Goal: Task Accomplishment & Management: Use online tool/utility

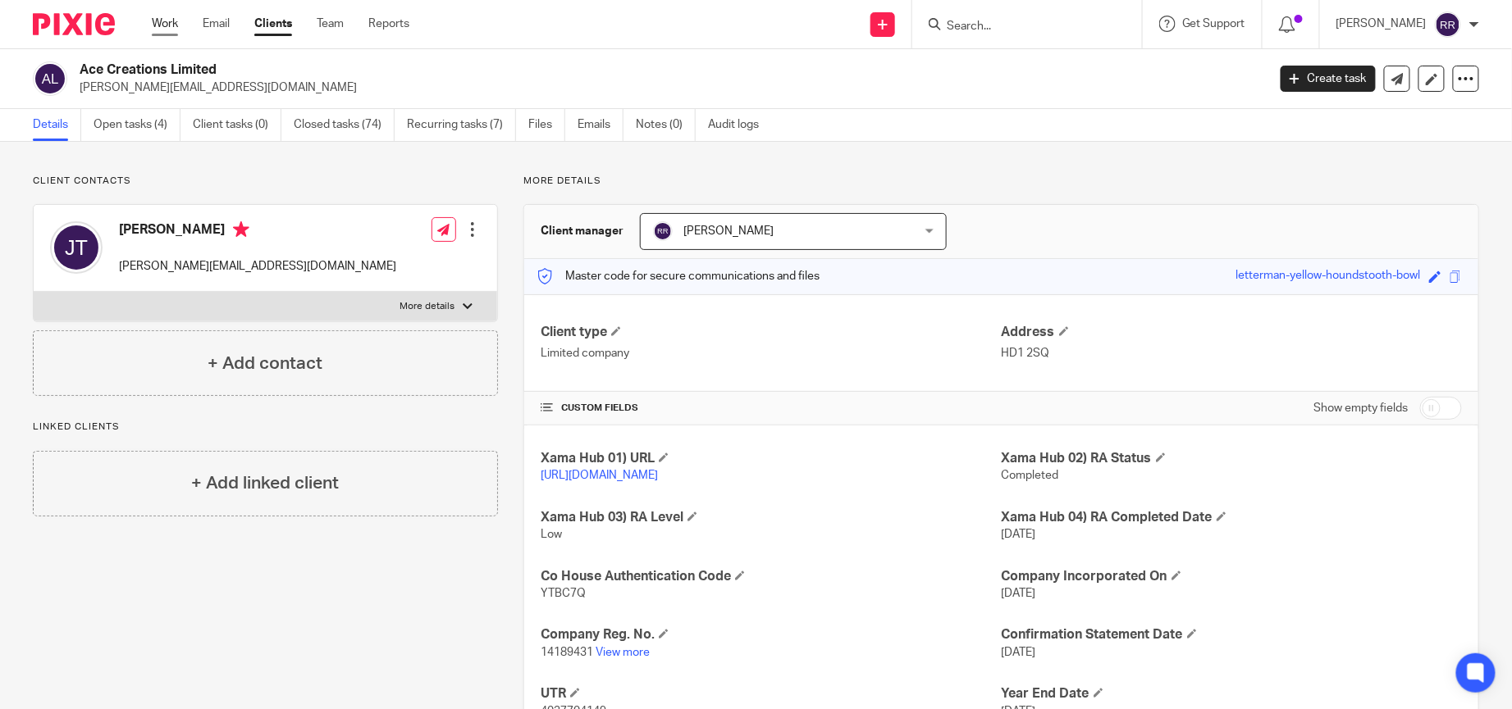
click at [153, 23] on div "Work Email Clients Team Reports Work Email Clients Team Reports Settings" at bounding box center [284, 24] width 299 height 48
click at [165, 16] on link "Work" at bounding box center [165, 24] width 26 height 16
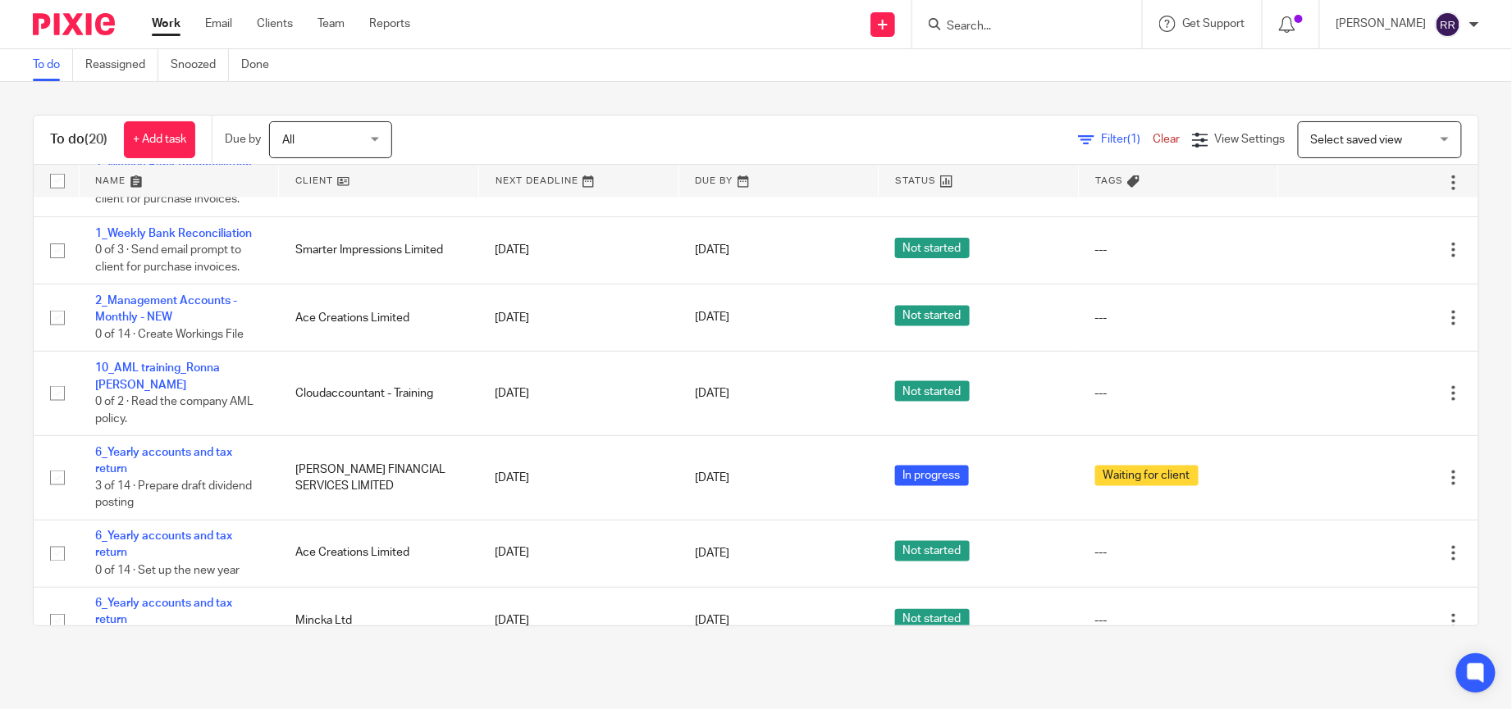
scroll to position [892, 0]
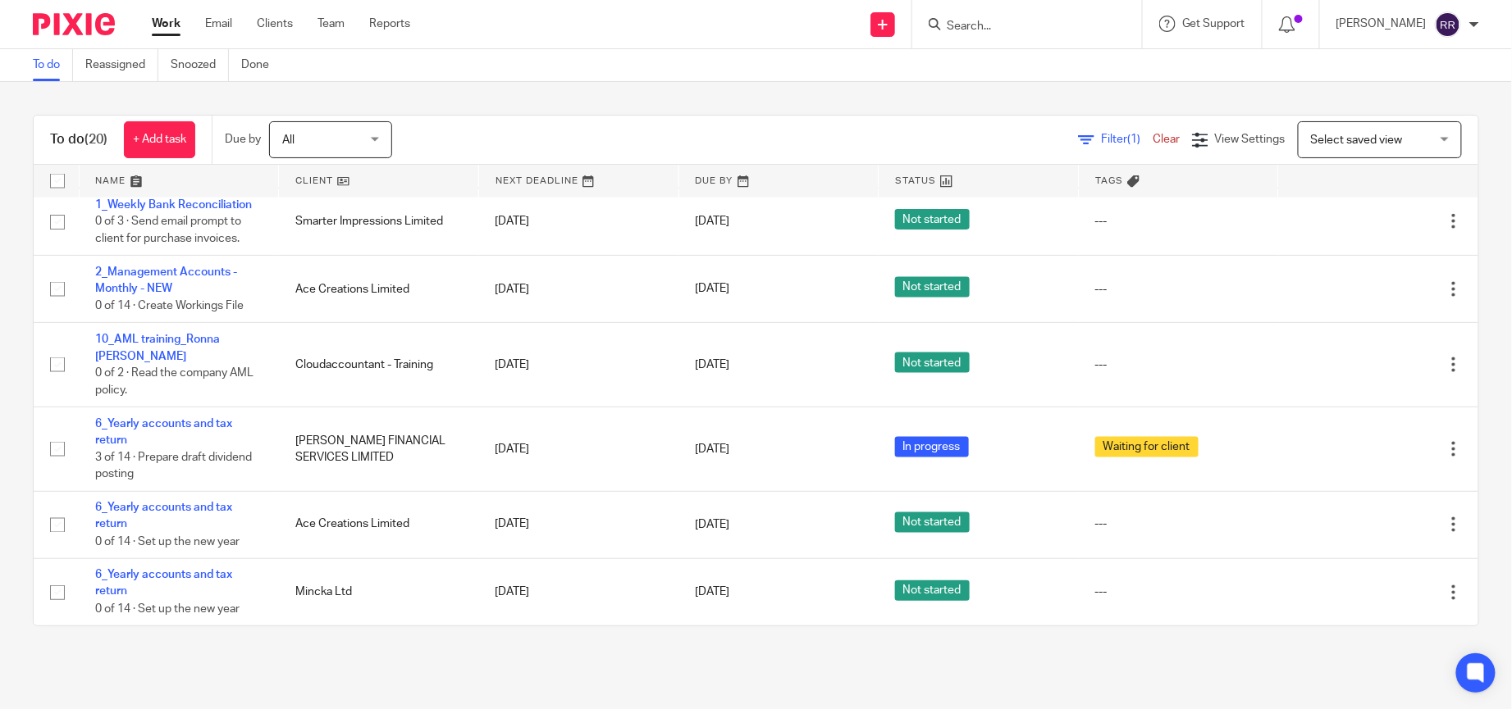
click at [178, 16] on link "Work" at bounding box center [166, 24] width 29 height 16
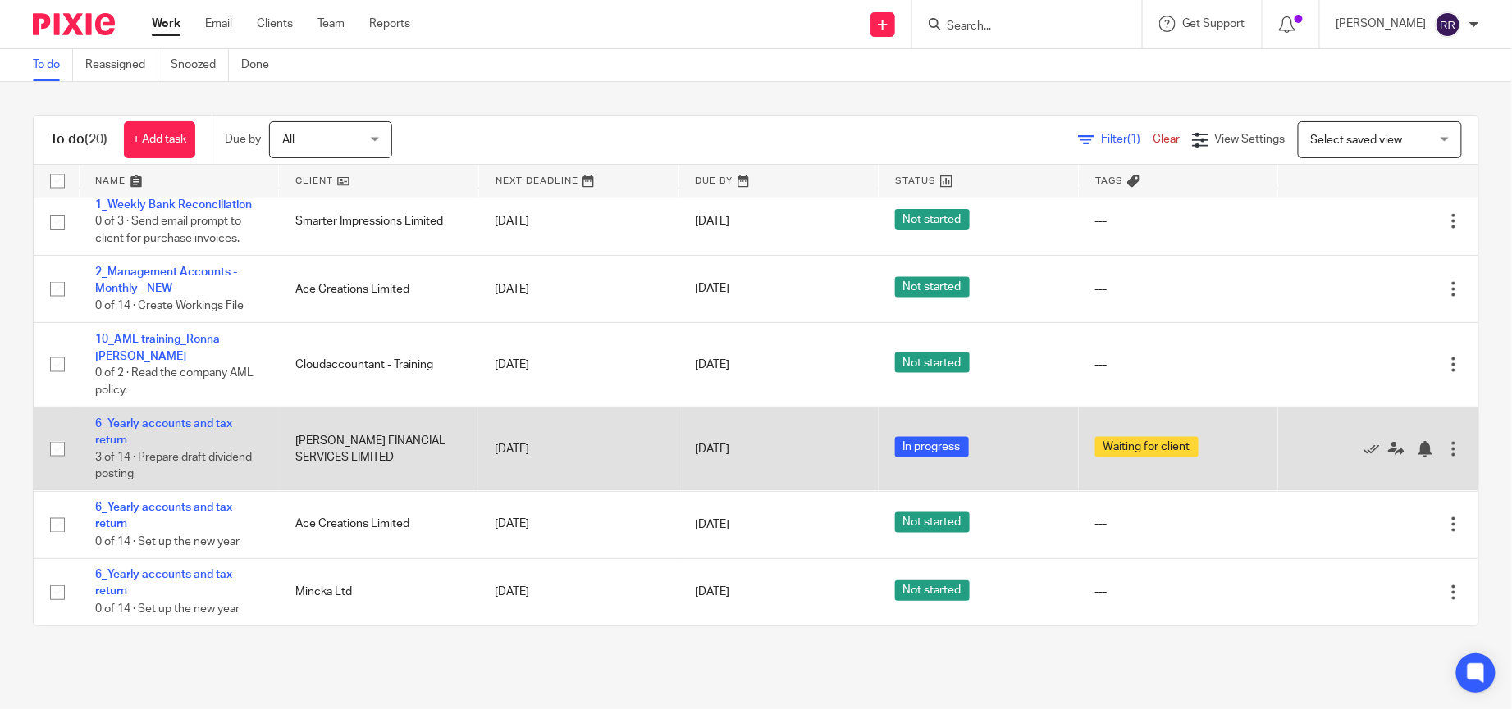
scroll to position [770, 0]
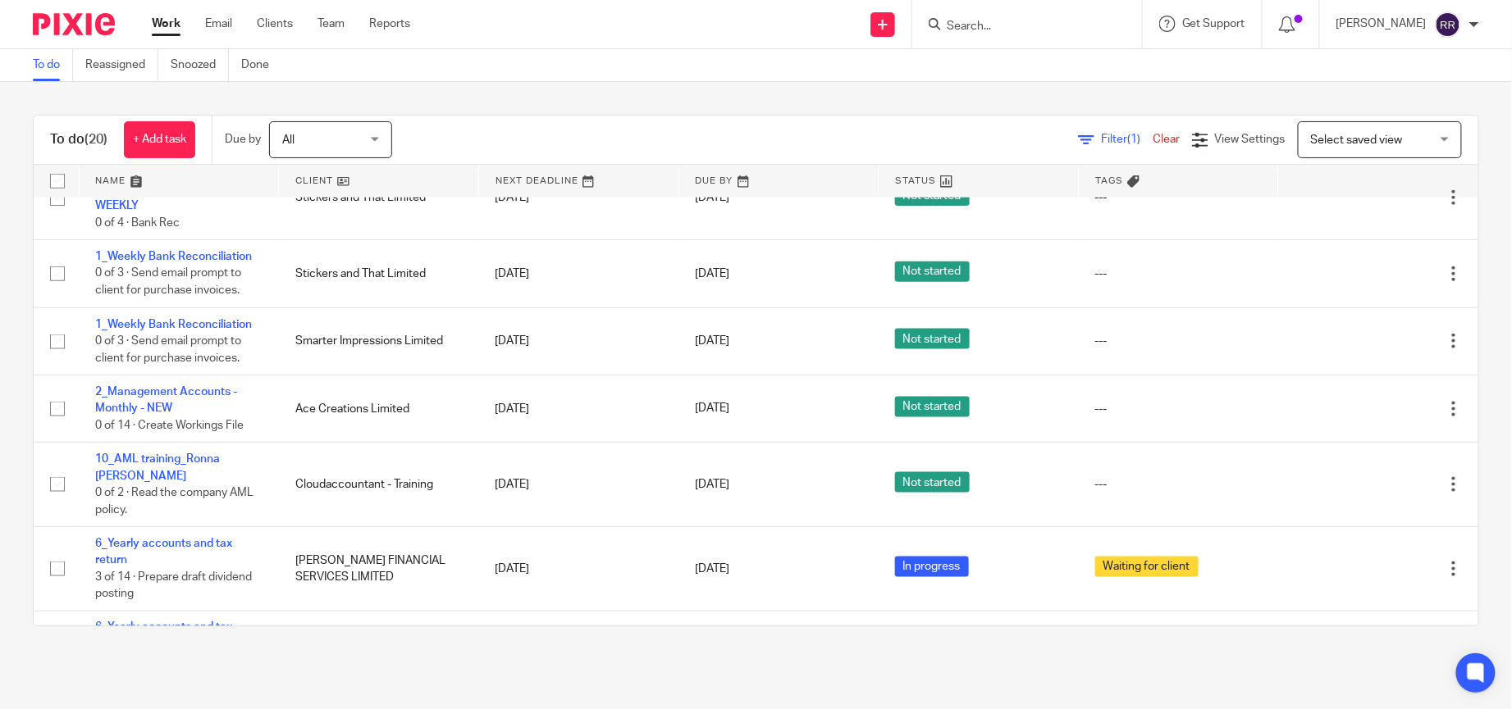
click at [956, 27] on input "Search" at bounding box center [1019, 27] width 148 height 15
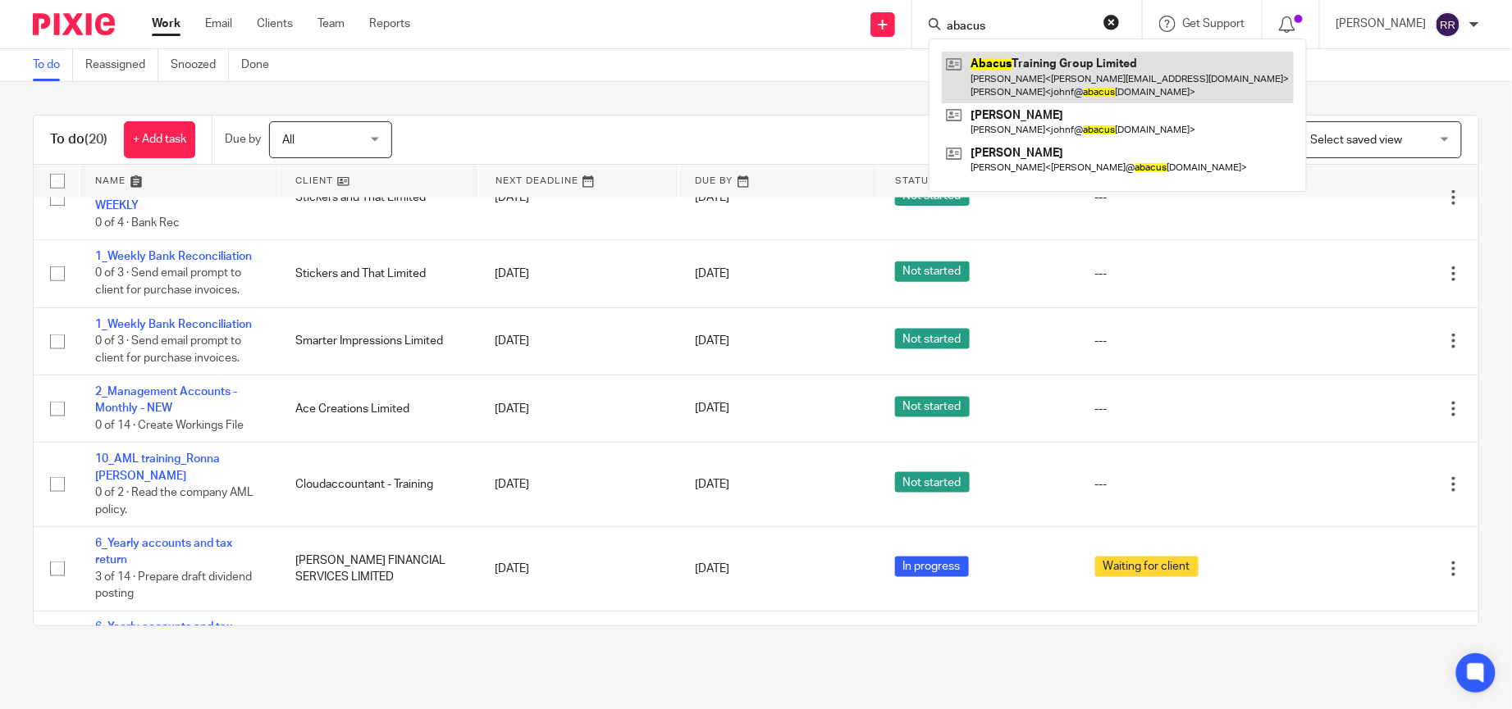
type input "abacus"
click at [1046, 63] on link at bounding box center [1118, 77] width 352 height 51
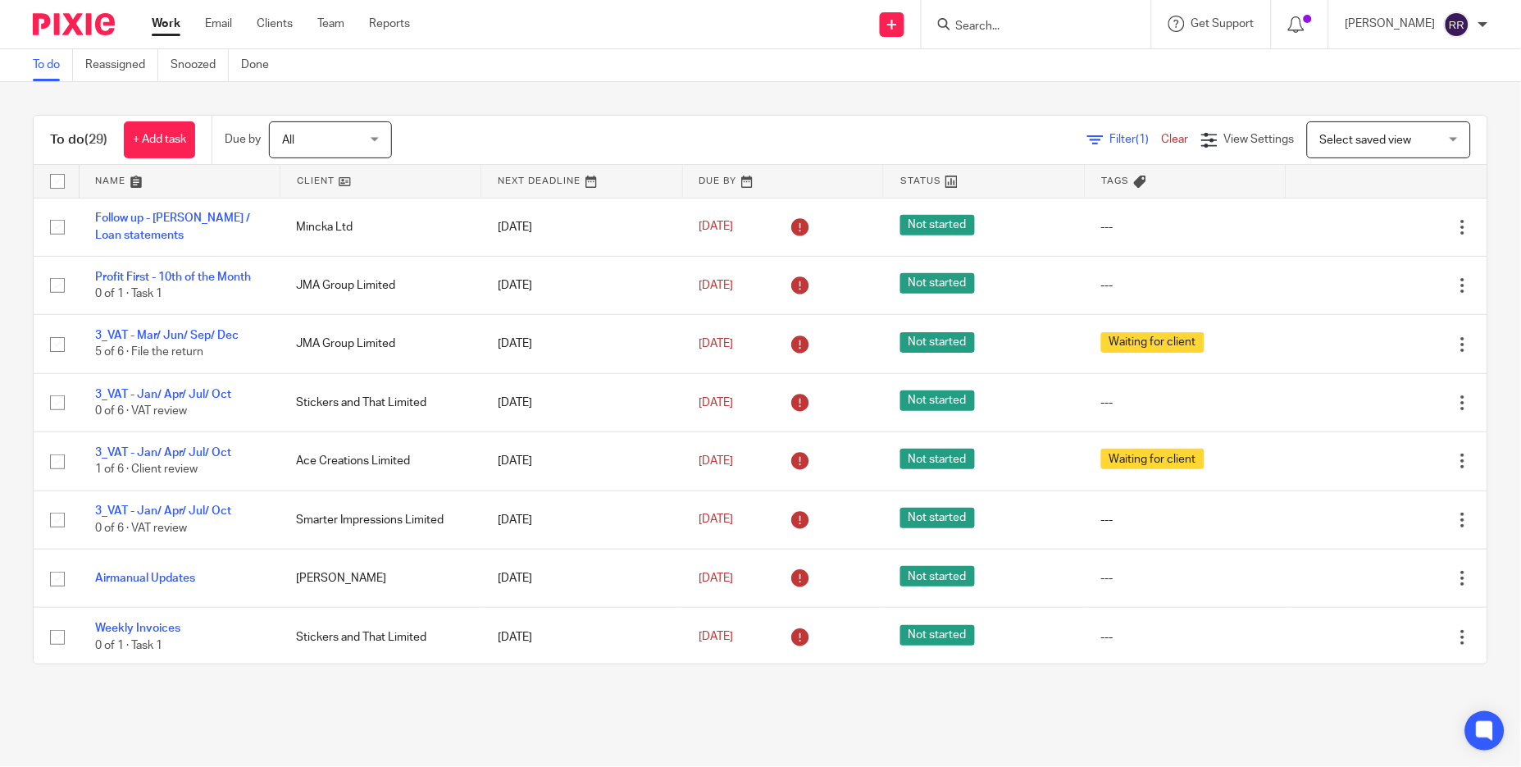
click at [142, 180] on link at bounding box center [180, 181] width 200 height 33
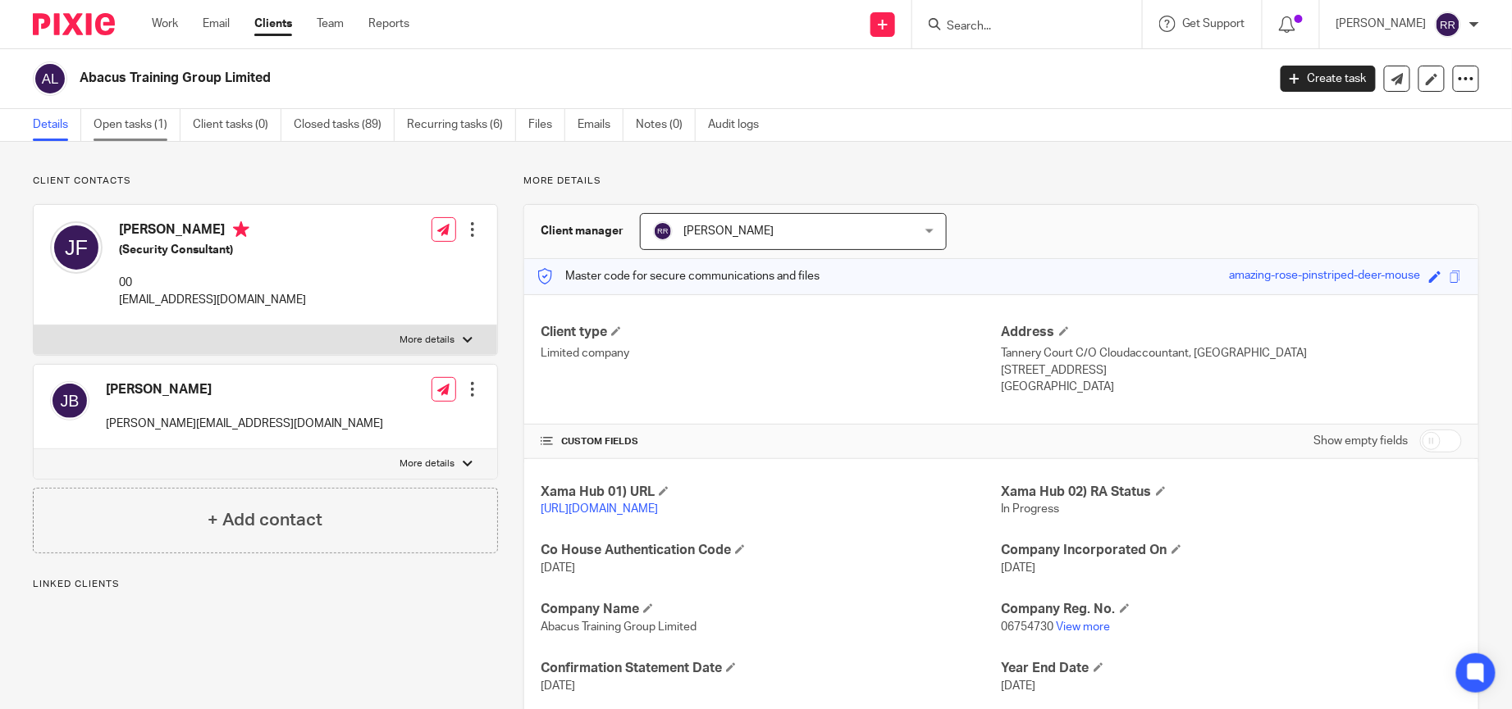
click at [148, 135] on link "Open tasks (1)" at bounding box center [137, 125] width 87 height 32
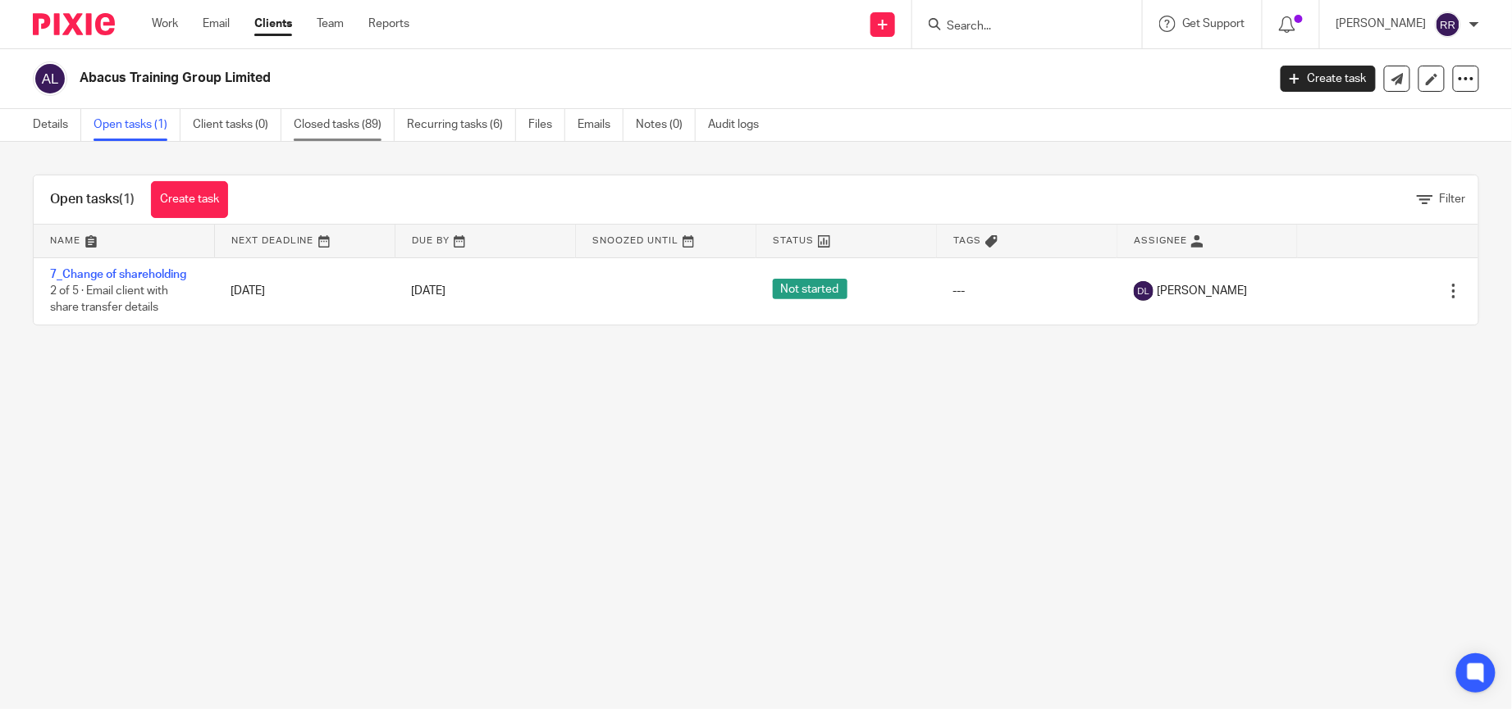
click at [338, 123] on link "Closed tasks (89)" at bounding box center [344, 125] width 101 height 32
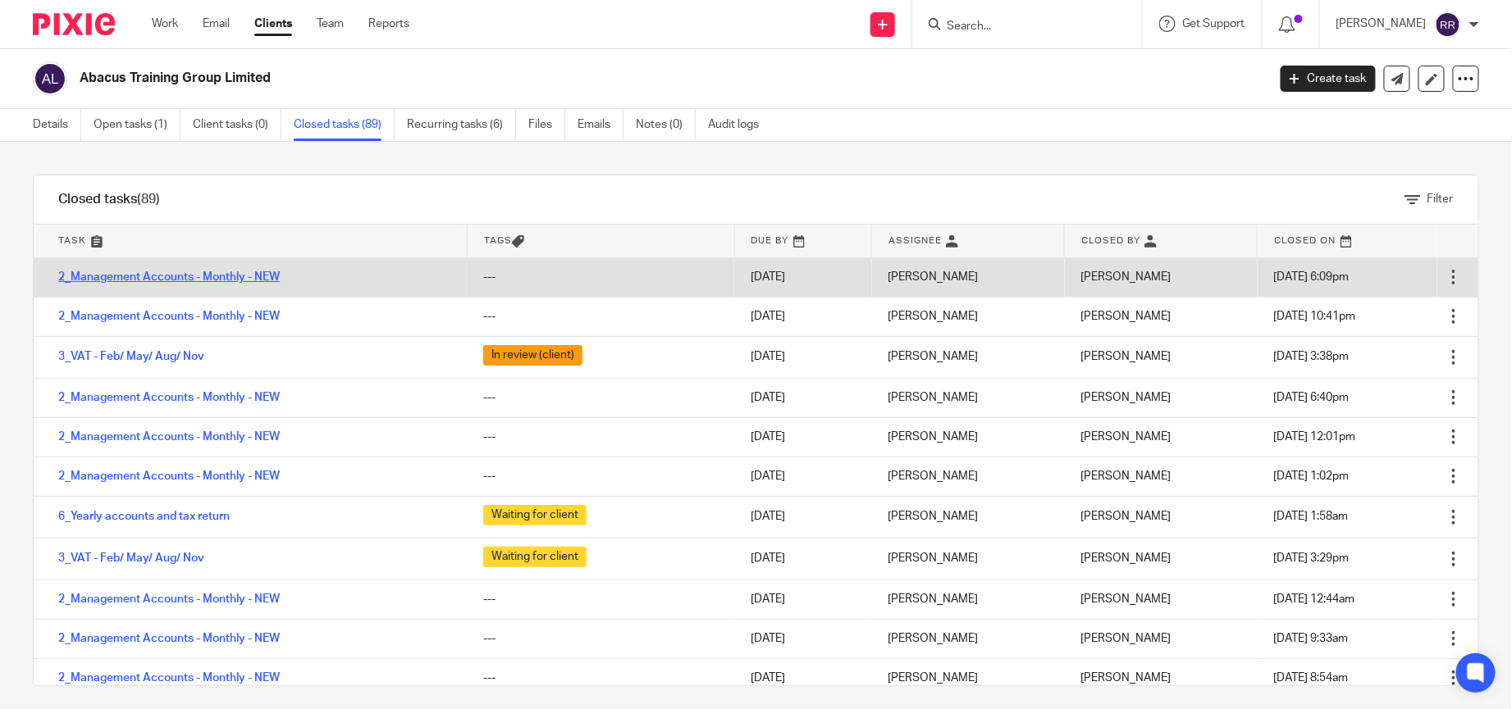
click at [243, 282] on link "2_Management Accounts - Monthly - NEW" at bounding box center [168, 276] width 221 height 11
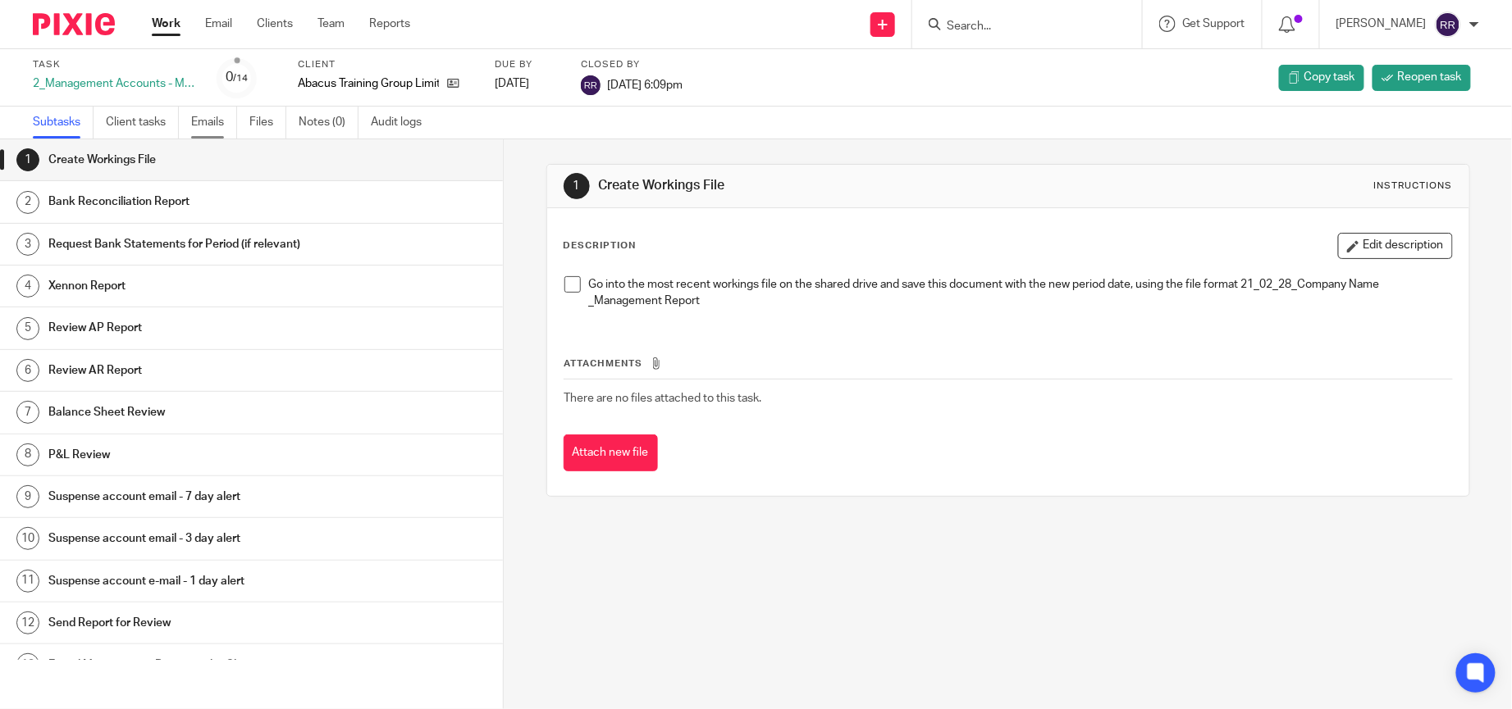
click at [215, 121] on link "Emails" at bounding box center [214, 123] width 46 height 32
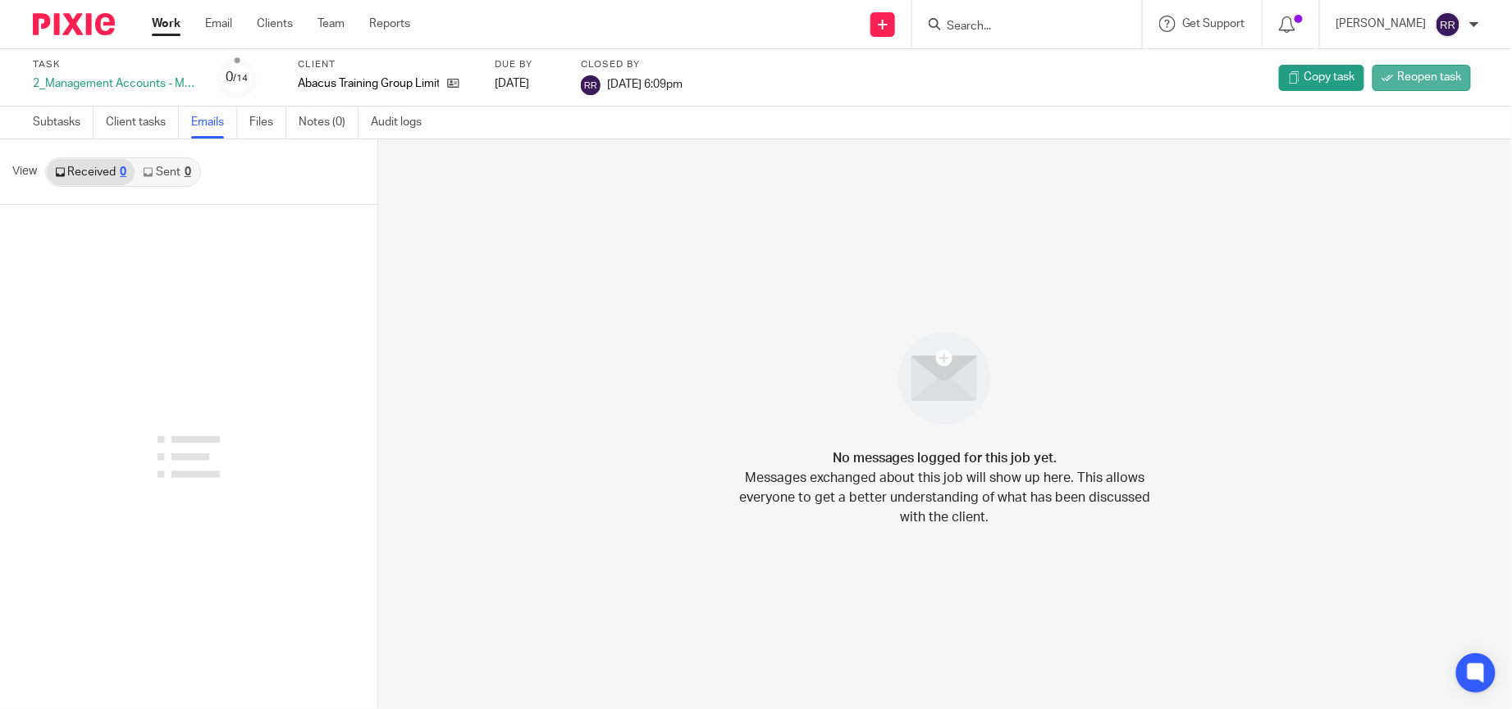
click at [1398, 84] on span "Reopen task" at bounding box center [1430, 77] width 64 height 16
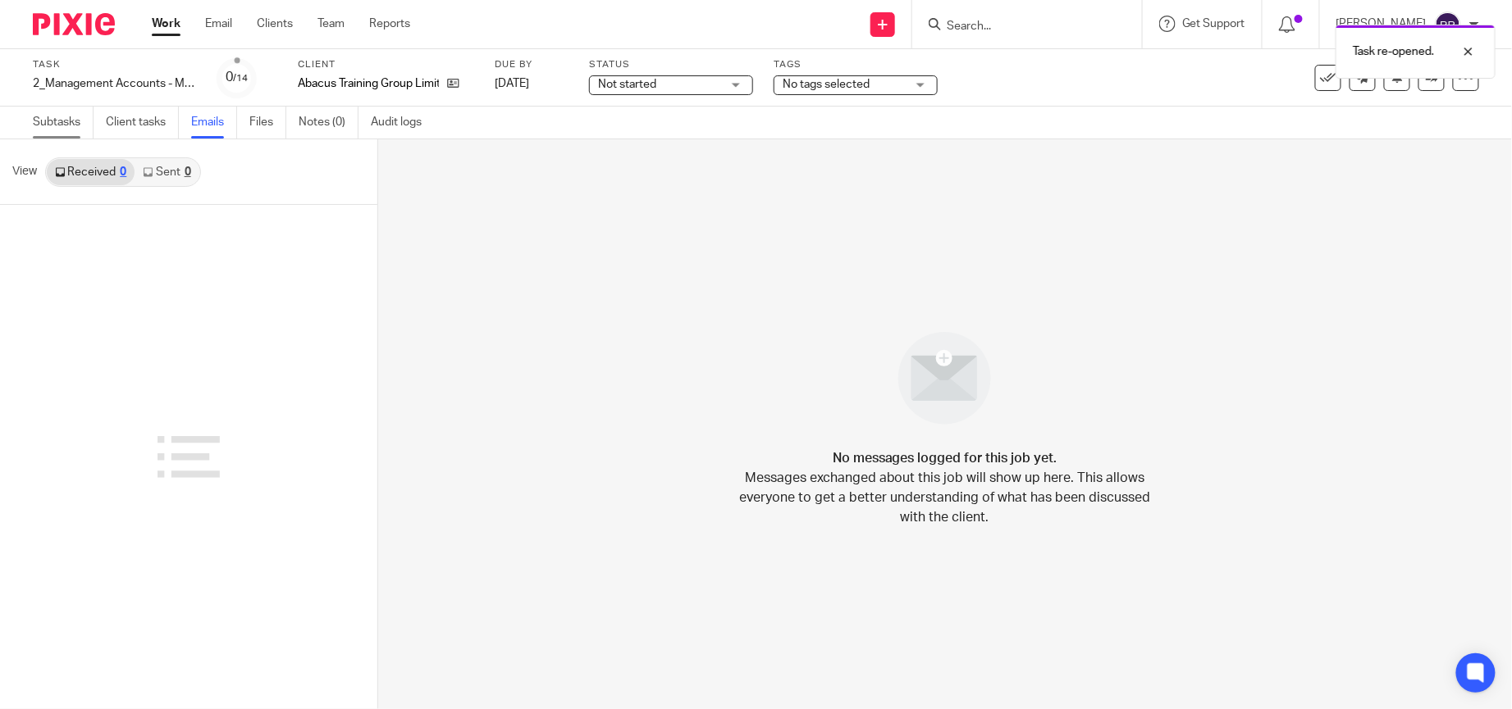
click at [73, 116] on link "Subtasks" at bounding box center [63, 123] width 61 height 32
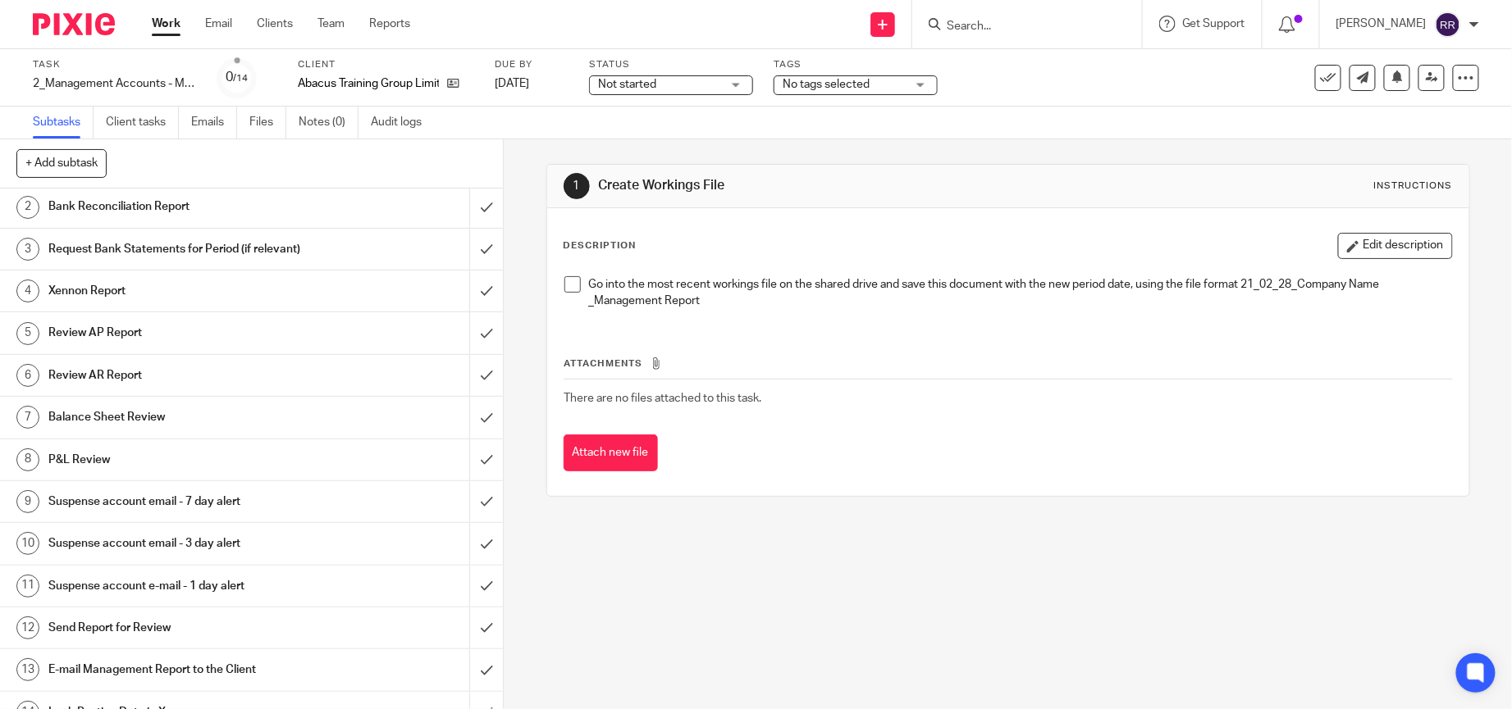
scroll to position [88, 0]
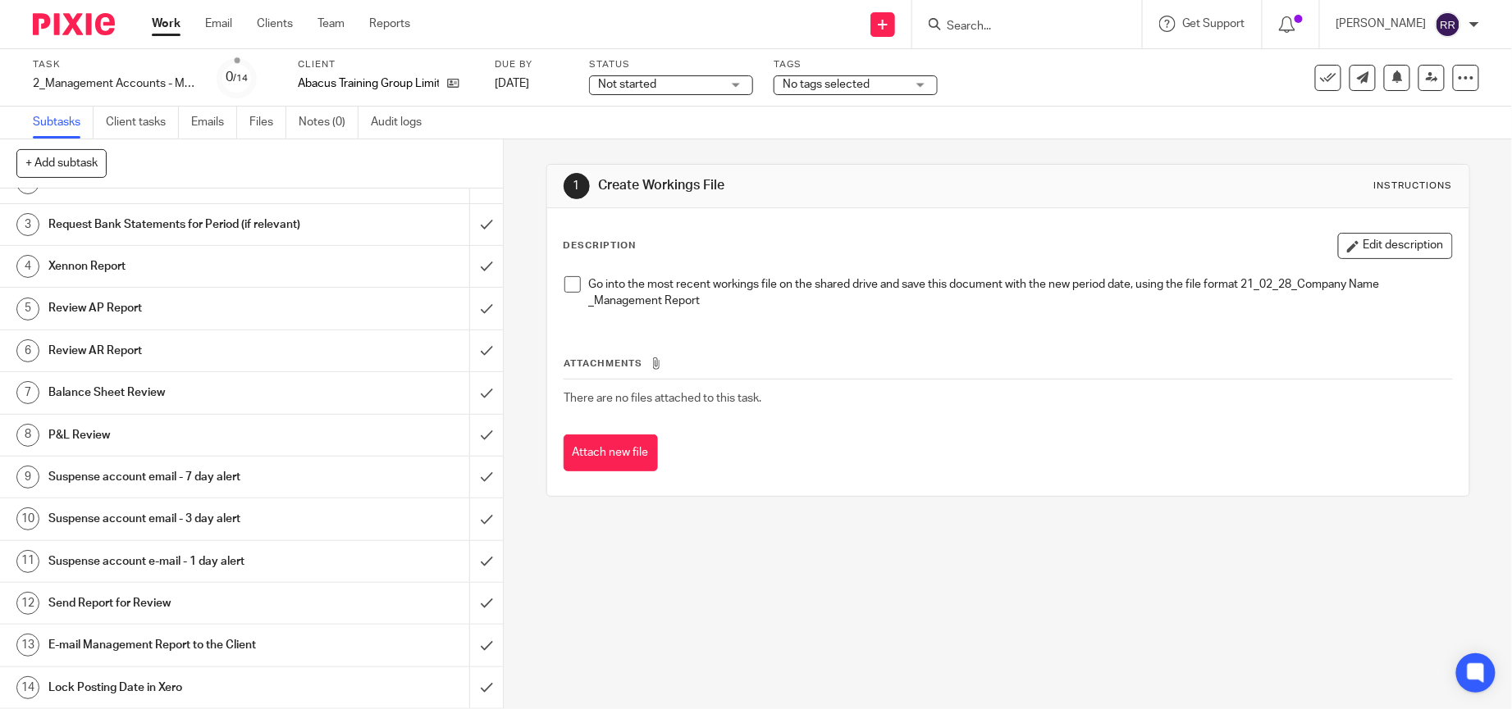
click at [320, 655] on div "E-mail Management Report to the Client" at bounding box center [250, 645] width 405 height 25
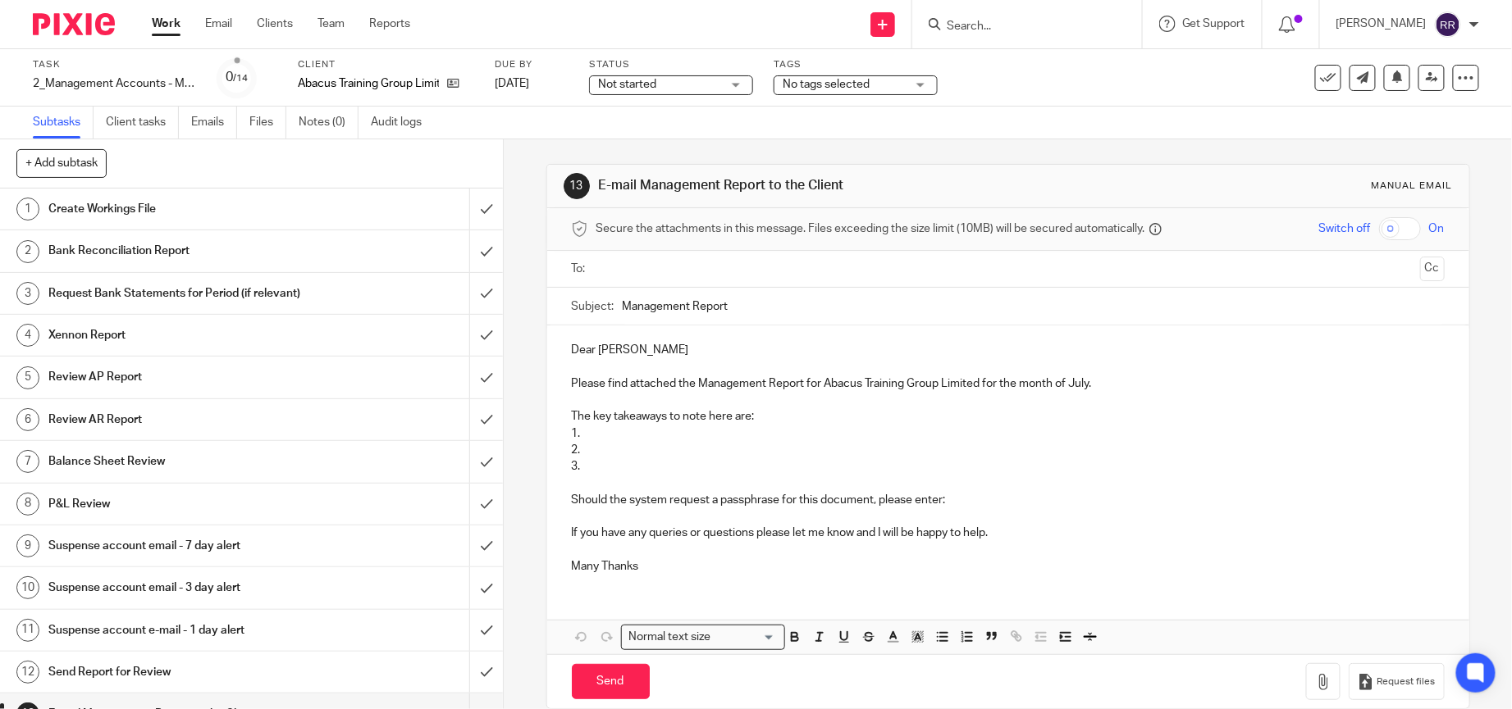
click at [627, 464] on p "3." at bounding box center [1008, 466] width 873 height 16
drag, startPoint x: 617, startPoint y: 468, endPoint x: 535, endPoint y: 418, distance: 95.7
click at [535, 418] on div "13 E-mail Management Report to the Client Manual email Secure the attachments i…" at bounding box center [1008, 424] width 1008 height 570
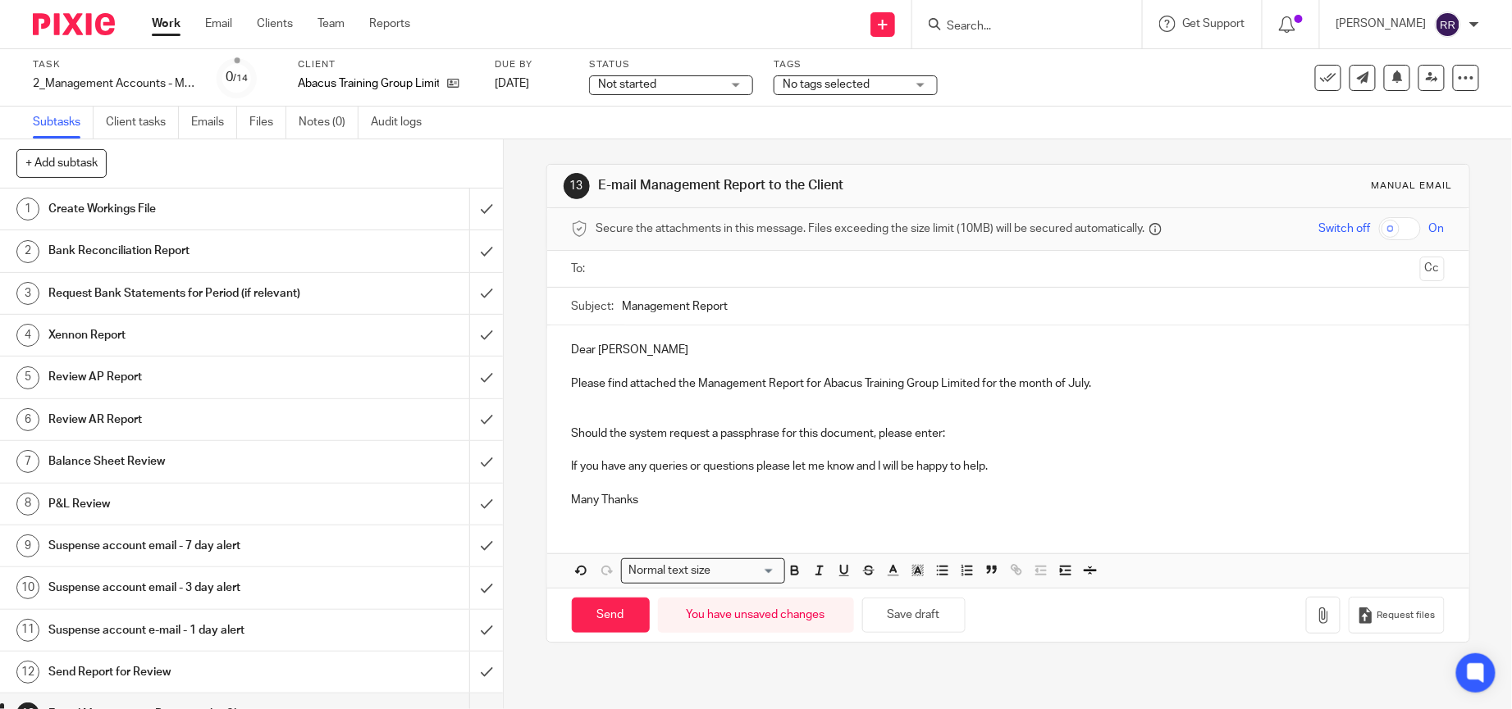
click at [1084, 385] on p "Please find attached the Management Report for Abacus Training Group Limited fo…" at bounding box center [1008, 384] width 873 height 16
click at [770, 313] on input "Management Report" at bounding box center [1034, 306] width 822 height 37
paste input "Abacus Training Group Limited June 2025"
click at [897, 304] on input "Management Report_Abacus Training Group Limited June 2025" at bounding box center [1034, 306] width 822 height 37
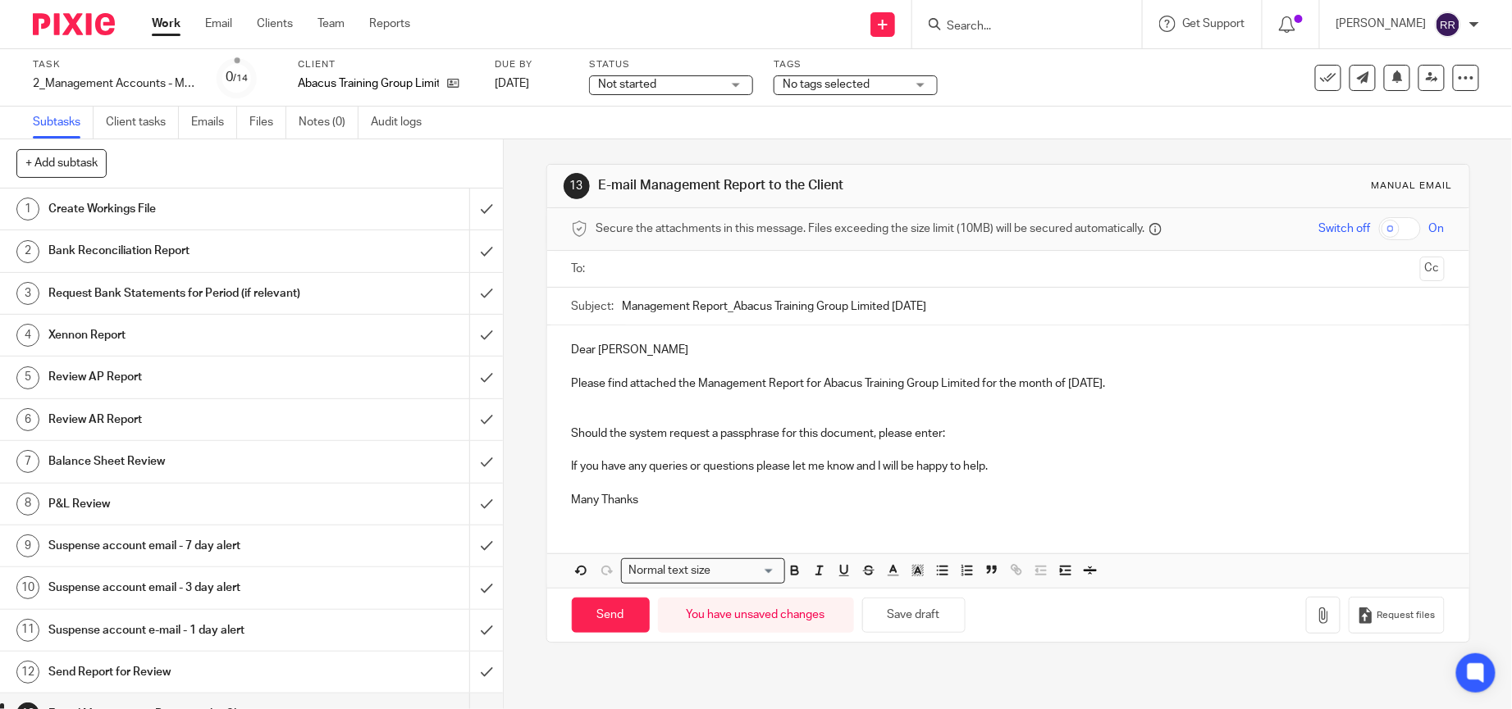
type input "Management Report_Abacus Training Group Limited July 2025"
click at [916, 282] on ul at bounding box center [1009, 269] width 822 height 27
click at [916, 274] on input "text" at bounding box center [1007, 269] width 811 height 19
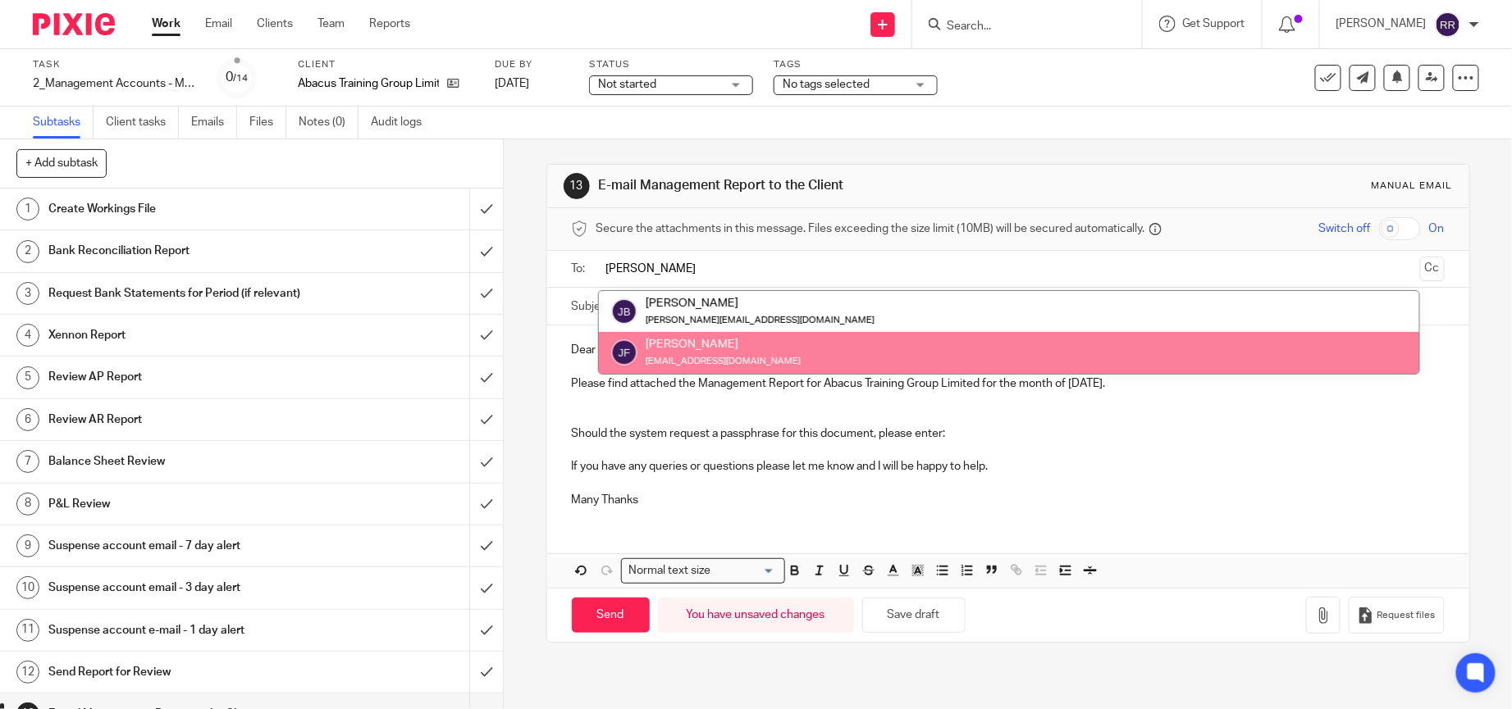
type input "john"
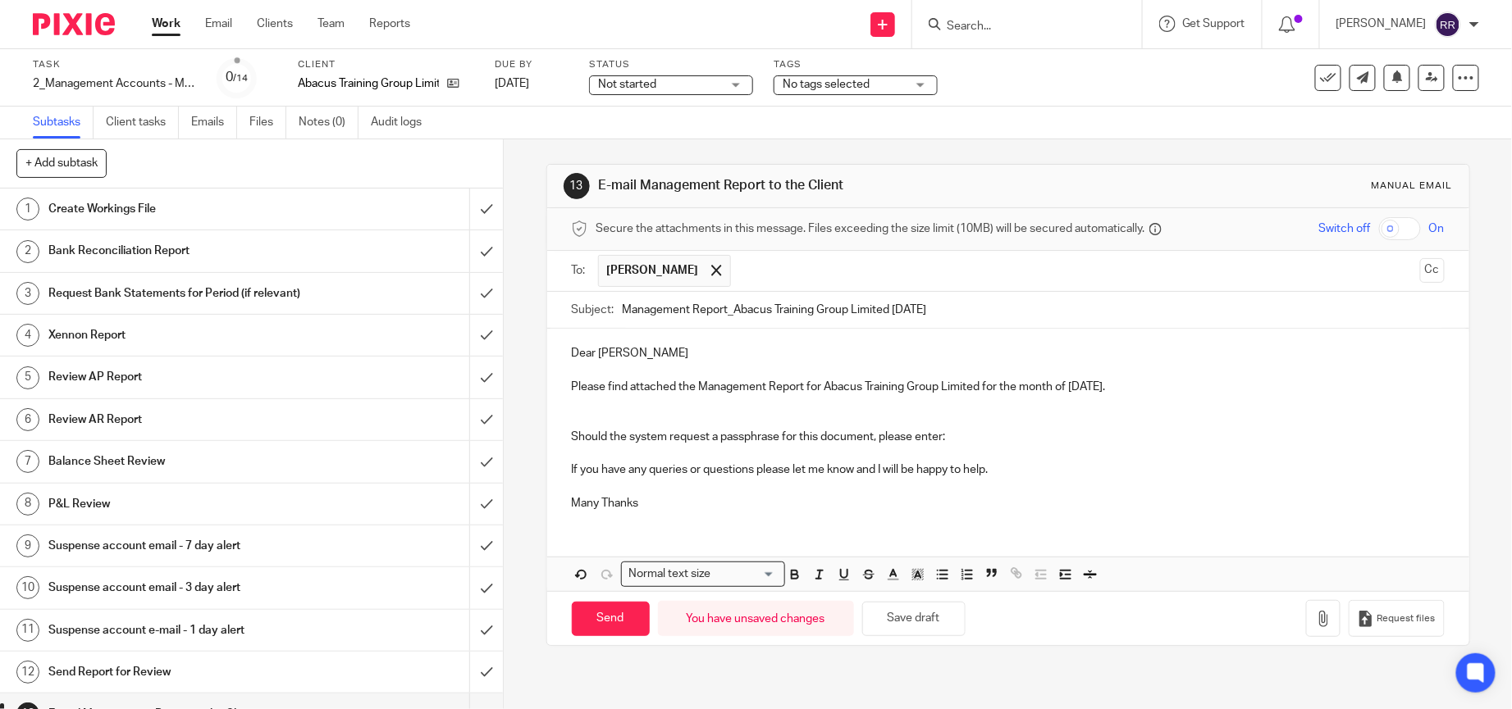
click at [652, 356] on p "Dear [PERSON_NAME]" at bounding box center [1008, 353] width 873 height 16
click at [1315, 623] on icon "button" at bounding box center [1323, 619] width 16 height 16
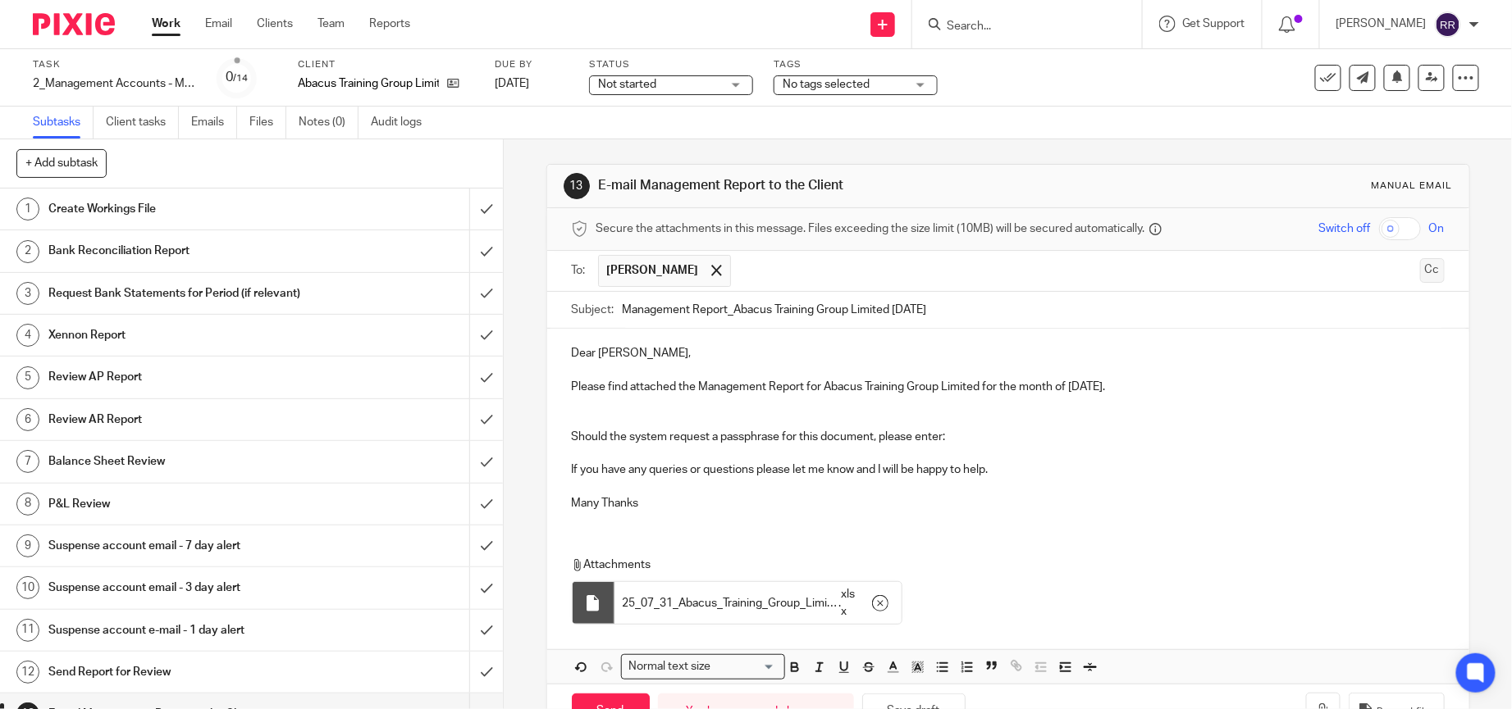
click at [1420, 271] on button "Cc" at bounding box center [1432, 270] width 25 height 25
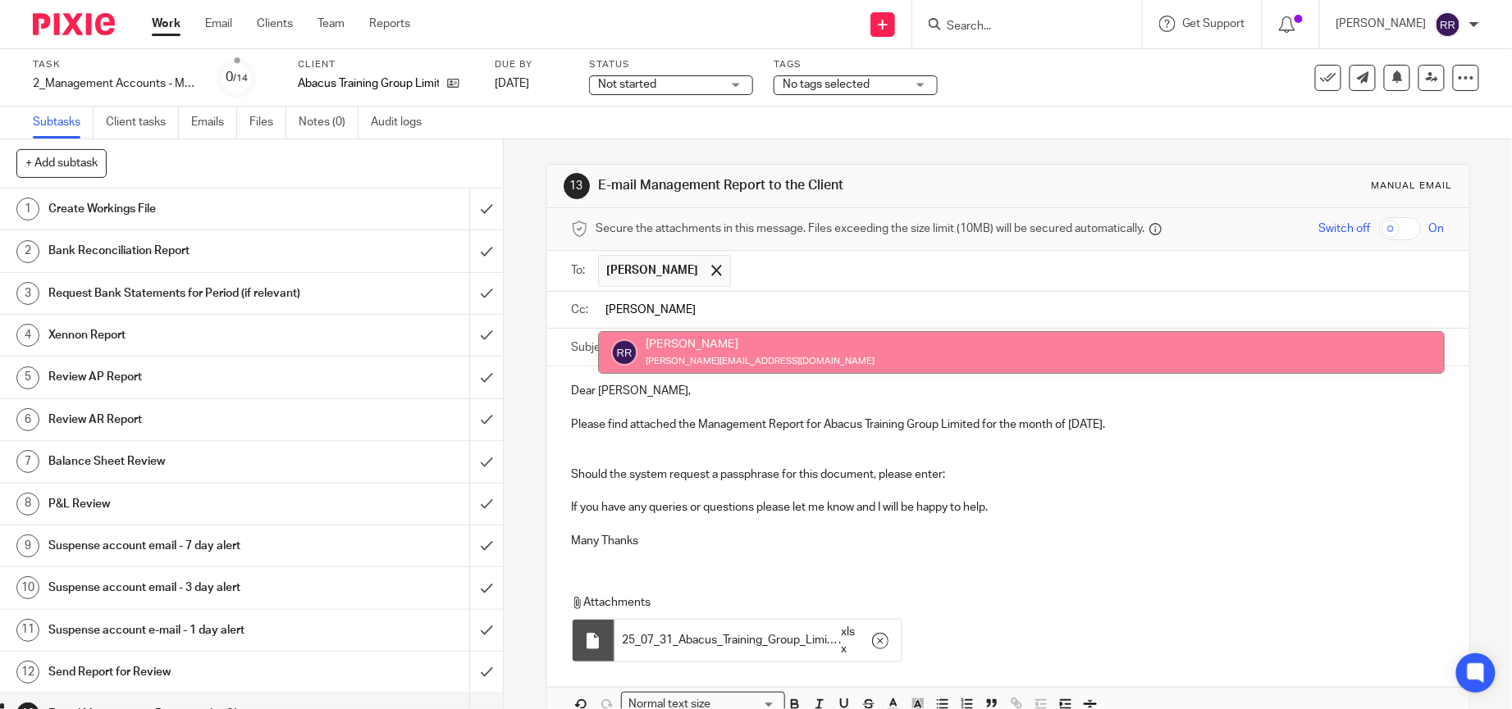
type input "ronn"
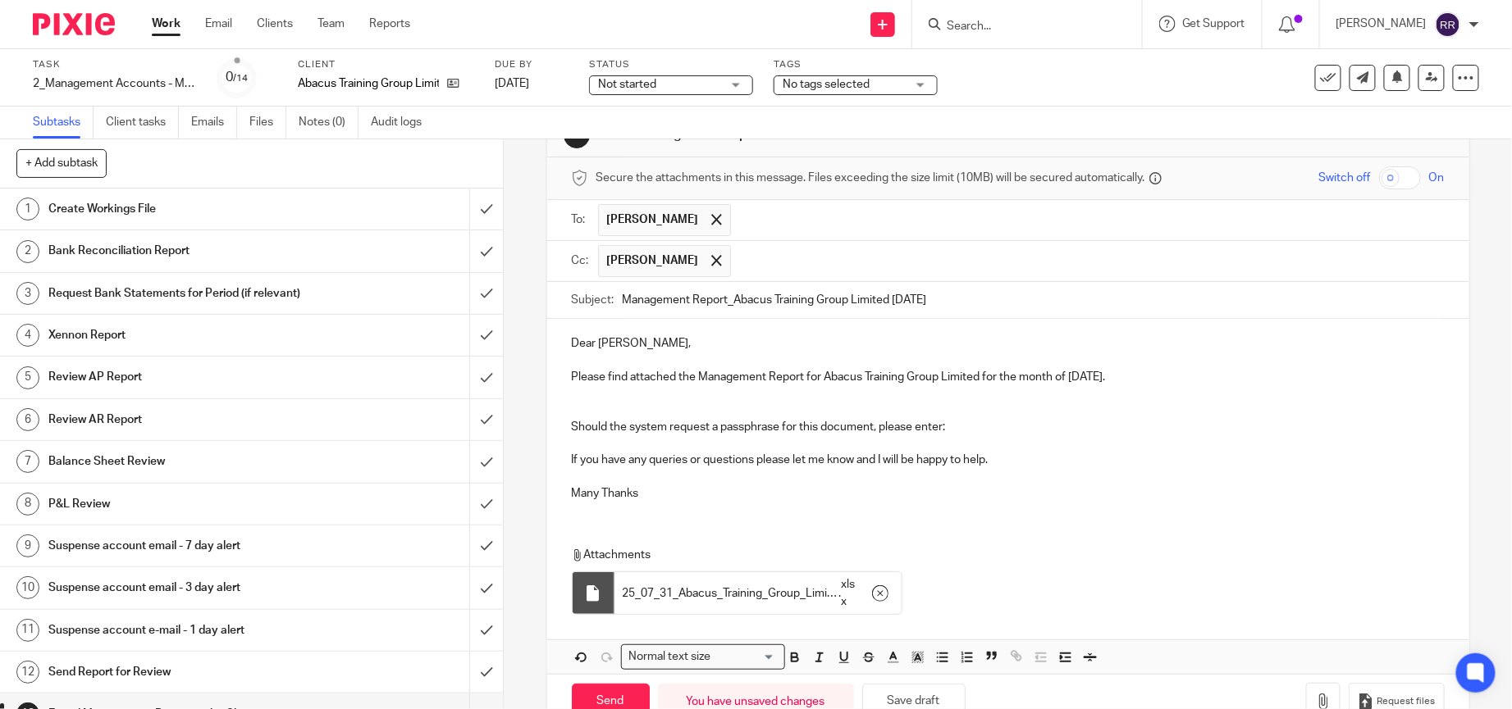
scroll to position [100, 0]
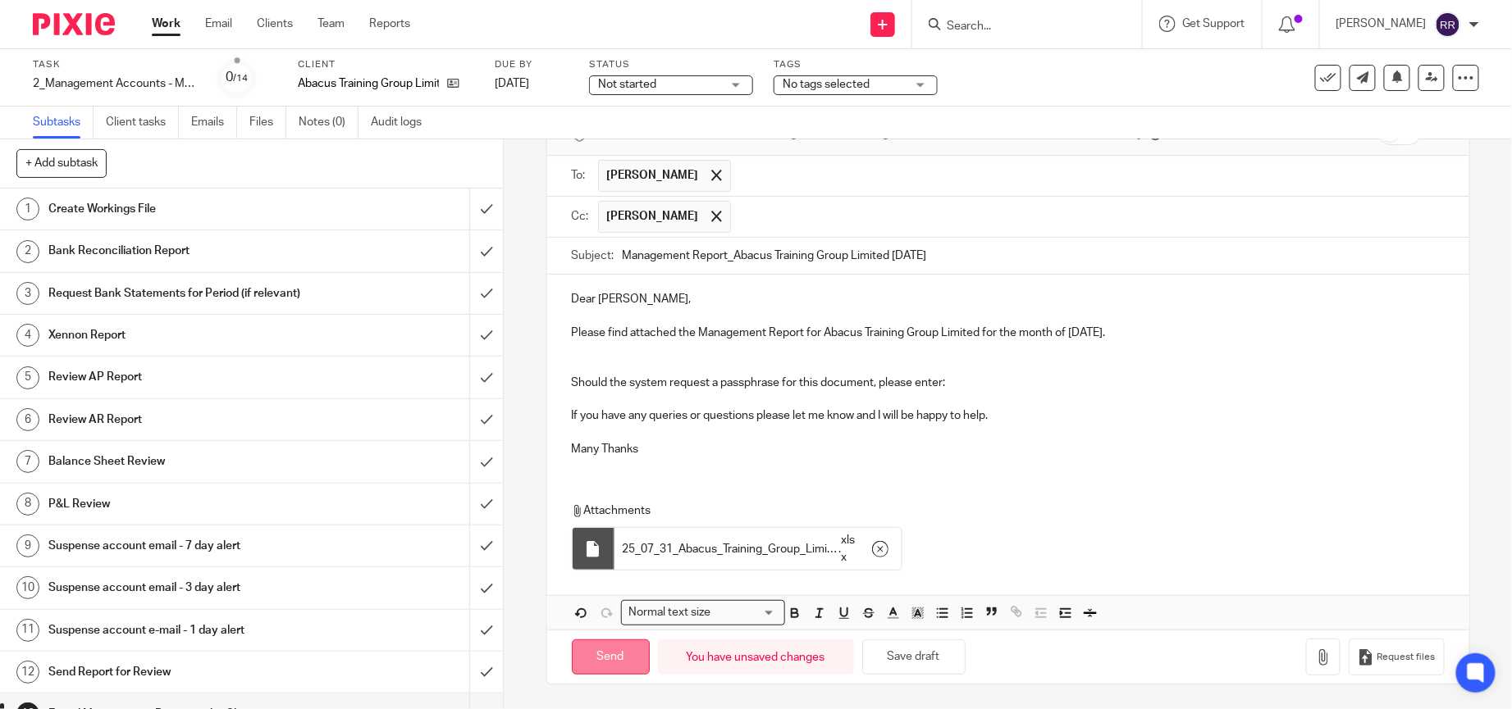
click at [605, 668] on input "Send" at bounding box center [611, 657] width 78 height 35
type input "Sent"
click at [739, 171] on input "text" at bounding box center [1088, 176] width 699 height 32
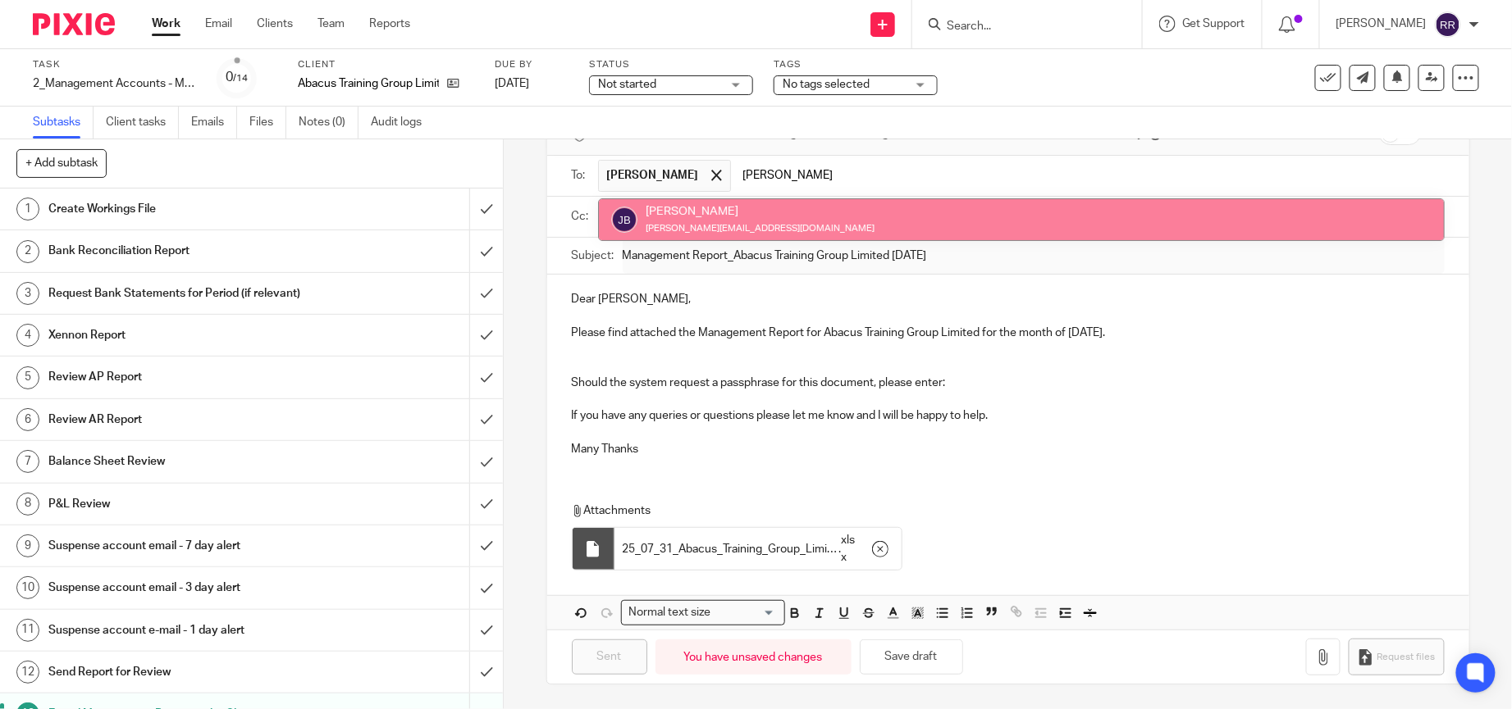
type input "john"
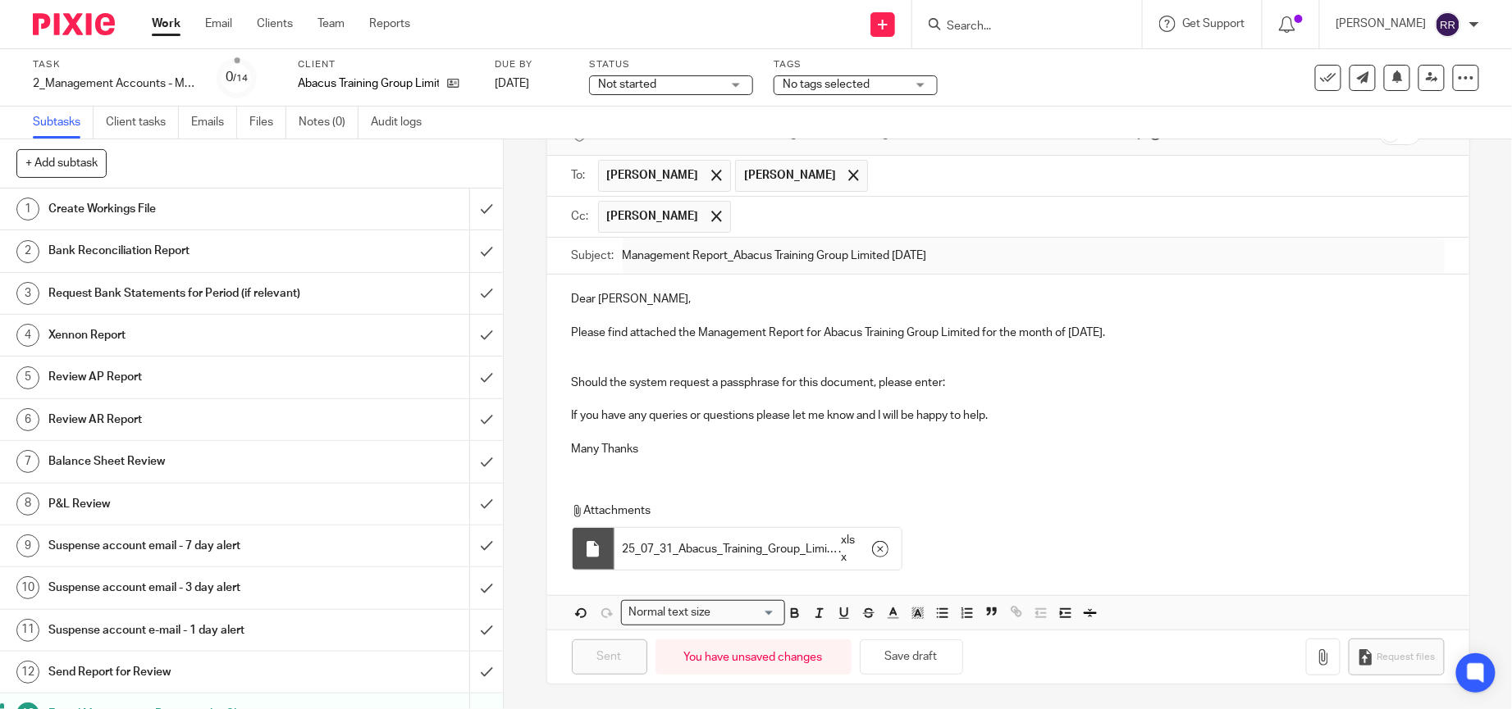
click at [1090, 498] on div "Attachments 25_07_31_Abacus_Training_Group_Limited_-_Management_Report_-_RR . x…" at bounding box center [1008, 532] width 922 height 93
click at [848, 171] on span at bounding box center [853, 175] width 11 height 11
click at [463, 214] on input "submit" at bounding box center [251, 209] width 503 height 41
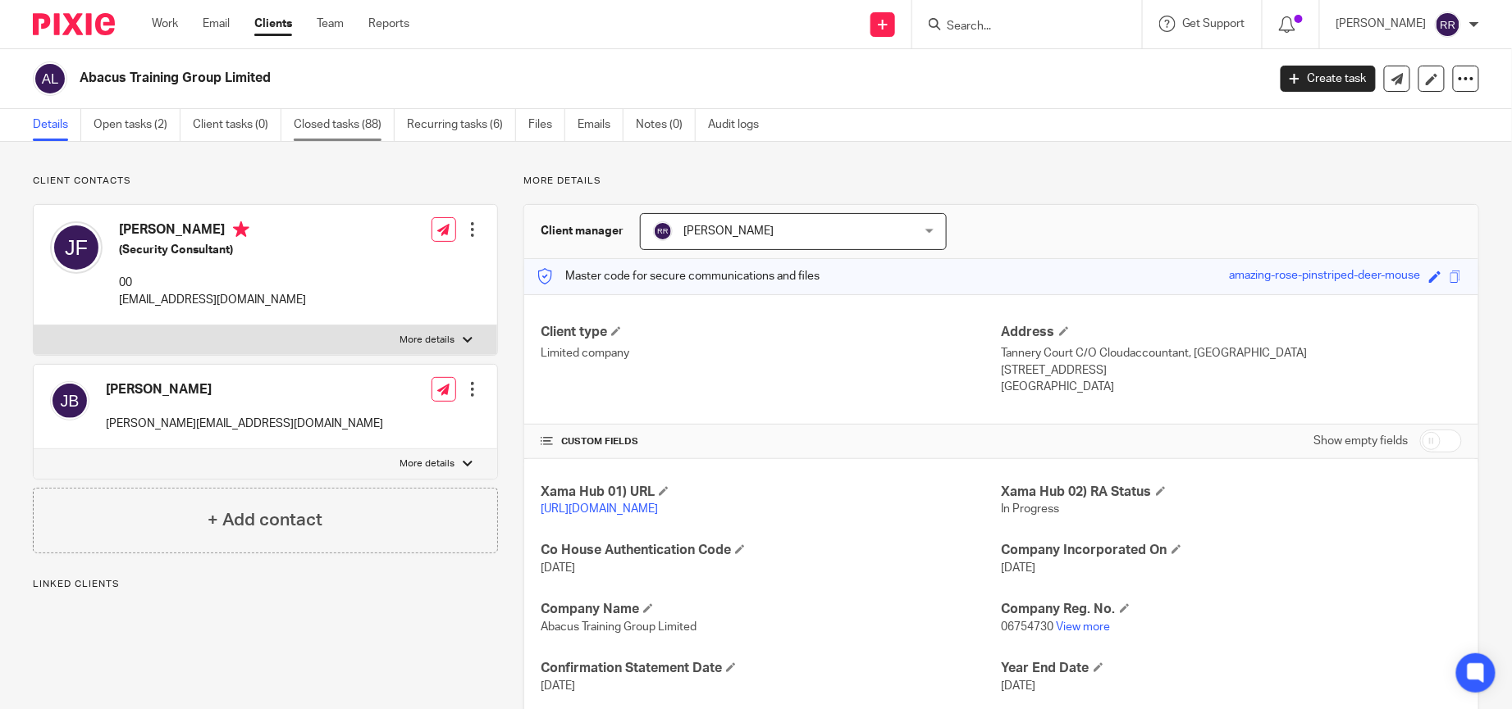
click at [366, 125] on link "Closed tasks (88)" at bounding box center [344, 125] width 101 height 32
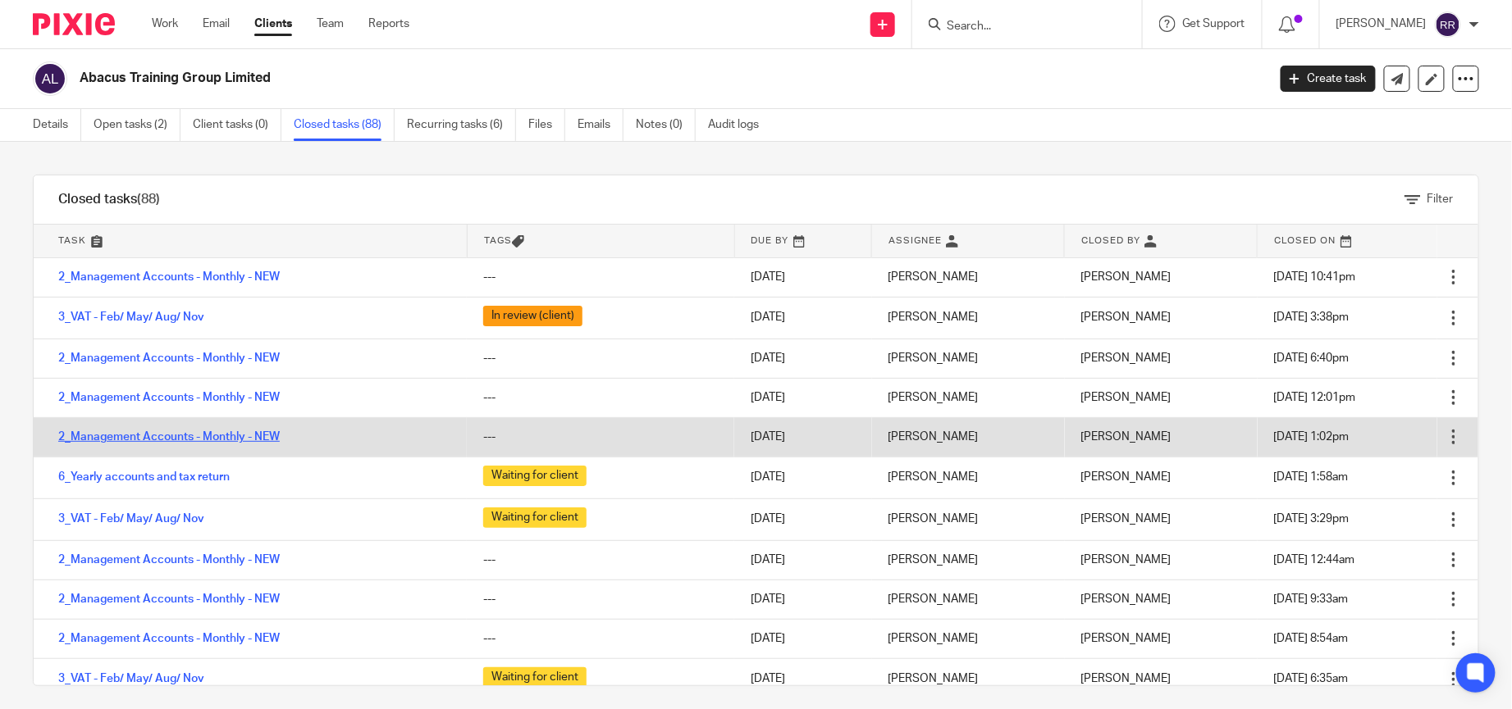
click at [257, 436] on link "2_Management Accounts - Monthly - NEW" at bounding box center [168, 436] width 221 height 11
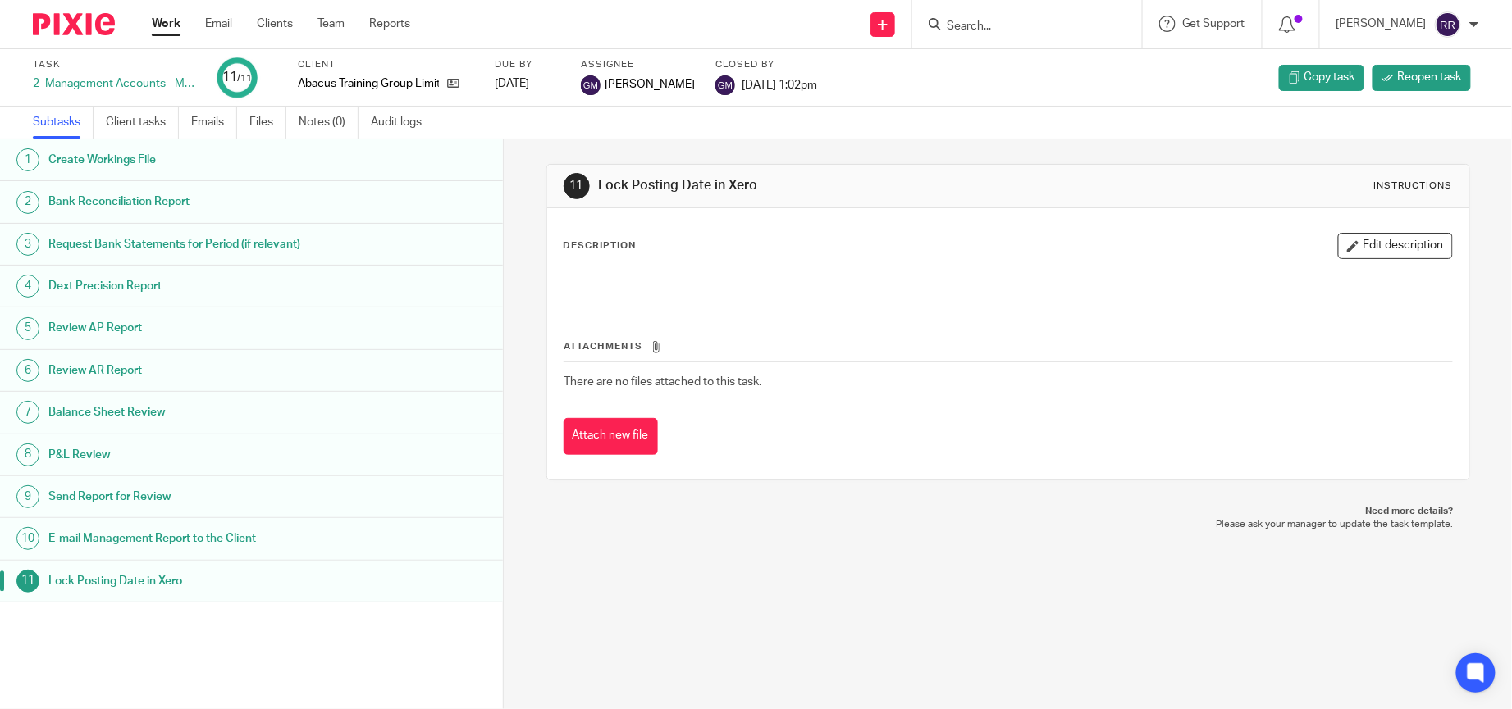
click at [261, 532] on h1 "E-mail Management Report to the Client" at bounding box center [194, 539] width 292 height 25
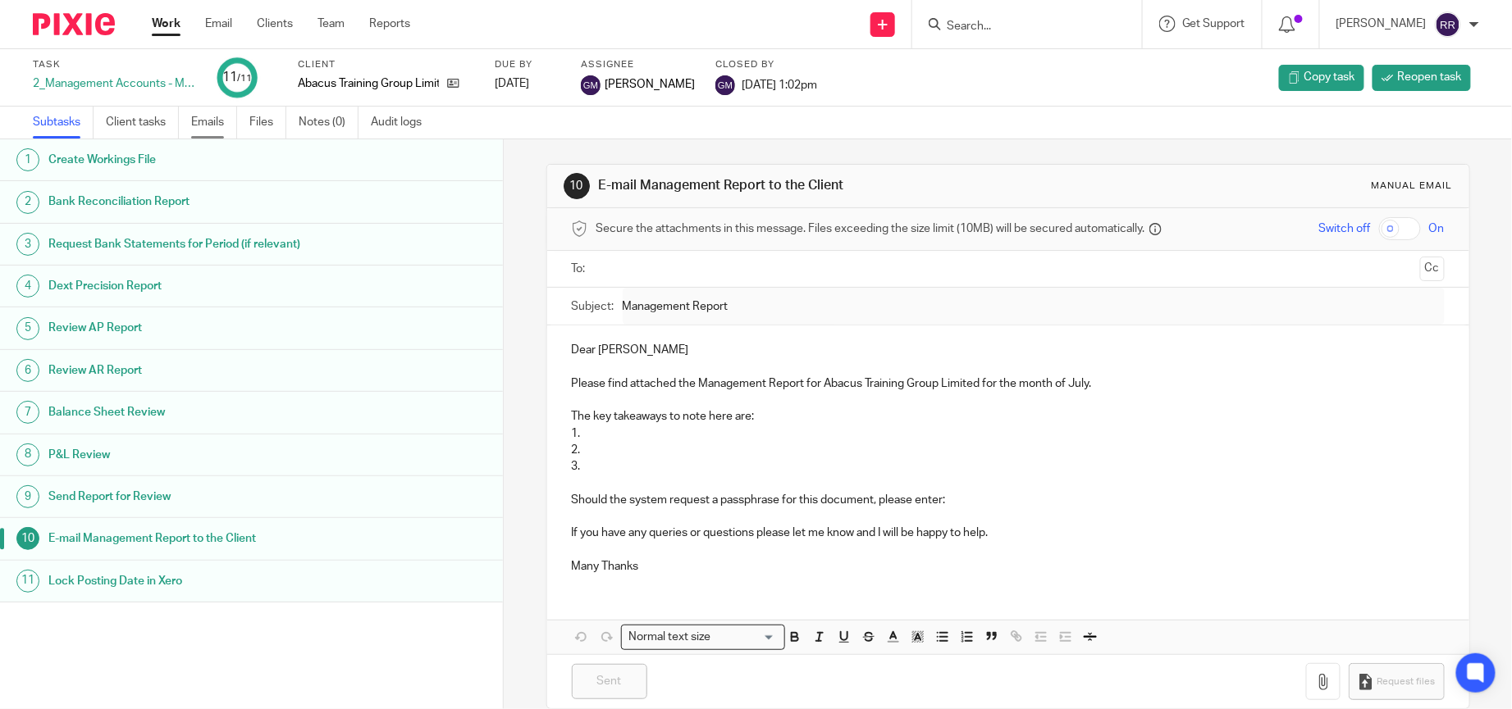
click at [226, 116] on link "Emails" at bounding box center [214, 123] width 46 height 32
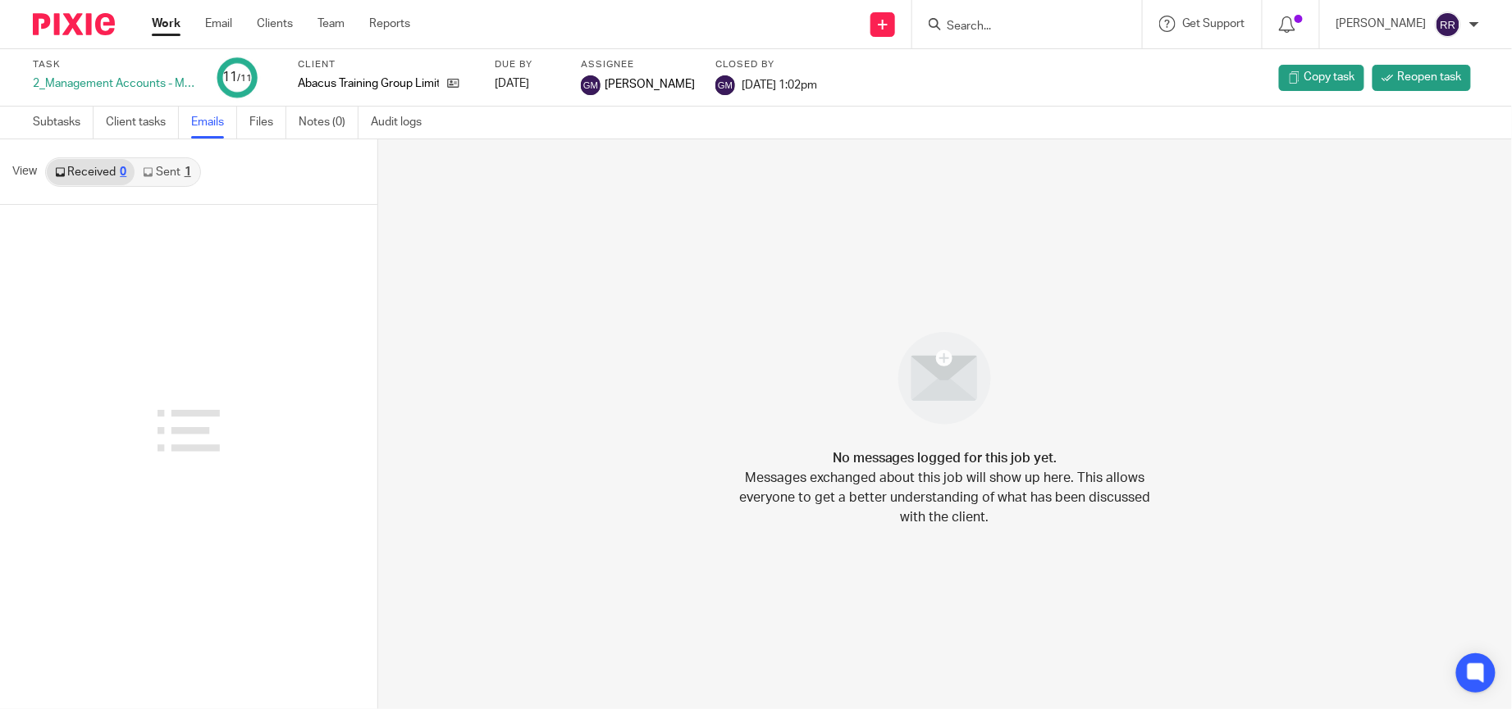
click at [172, 172] on link "Sent 1" at bounding box center [167, 172] width 64 height 26
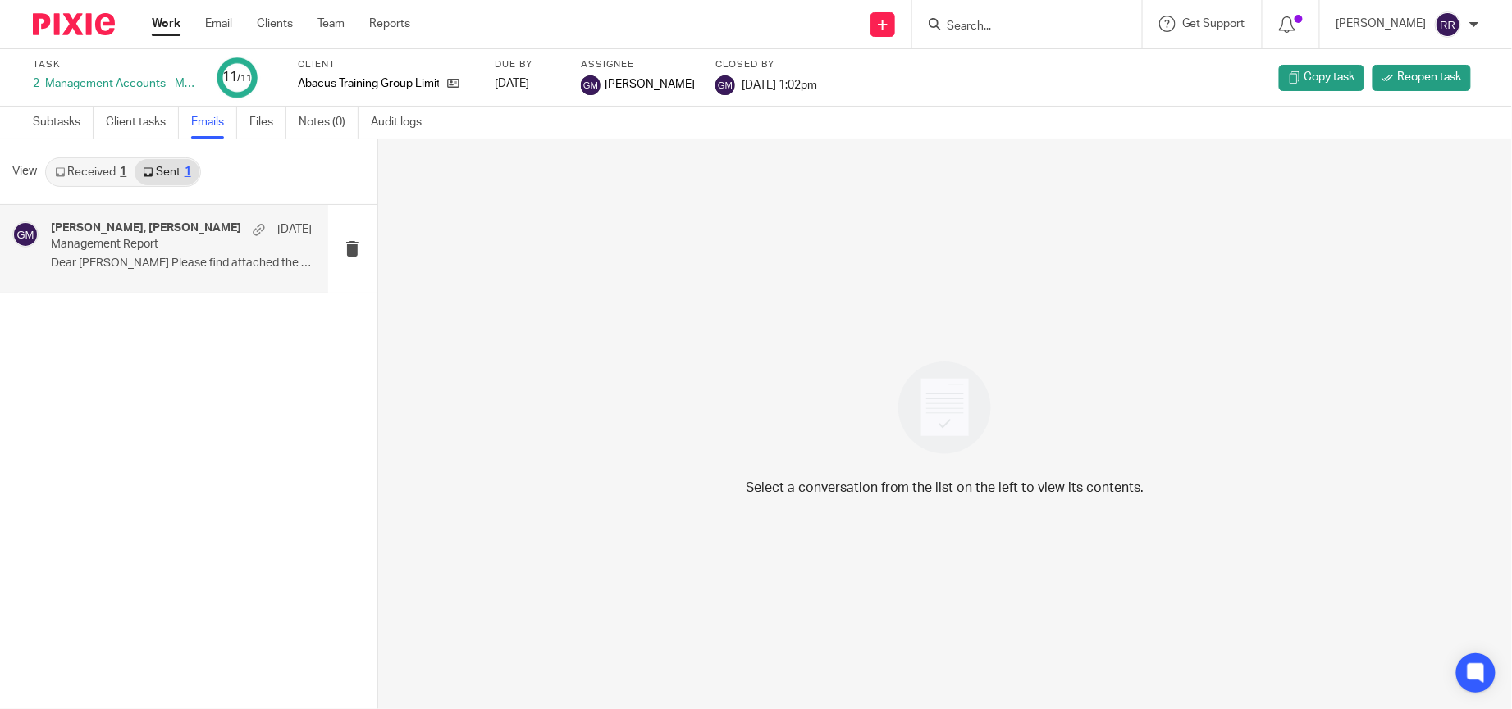
click at [208, 272] on div "John Fields, Grace Moncada 29 Apr Management Report Dear John Please find attac…" at bounding box center [181, 248] width 261 height 55
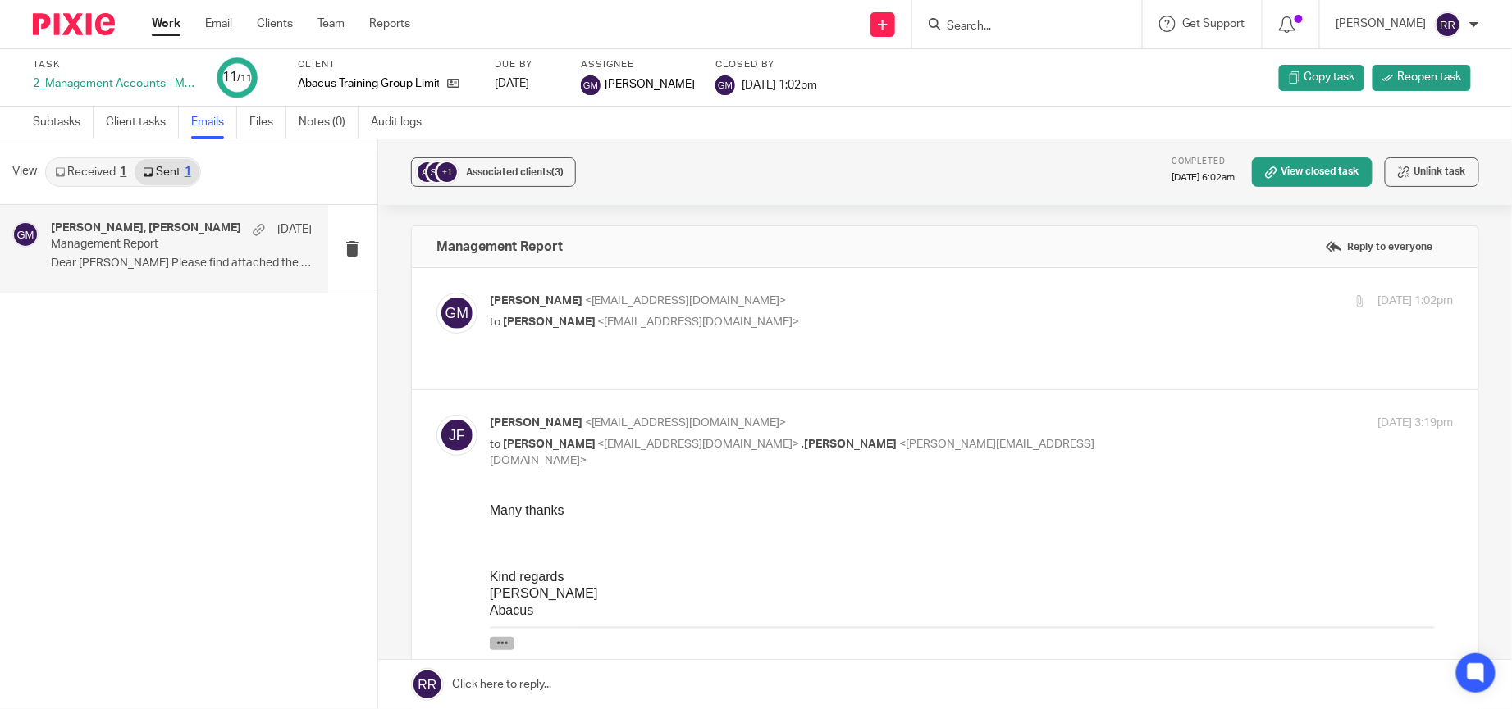
click at [507, 640] on button "button" at bounding box center [501, 642] width 25 height 13
click at [1353, 295] on div at bounding box center [1359, 301] width 12 height 12
checkbox input "true"
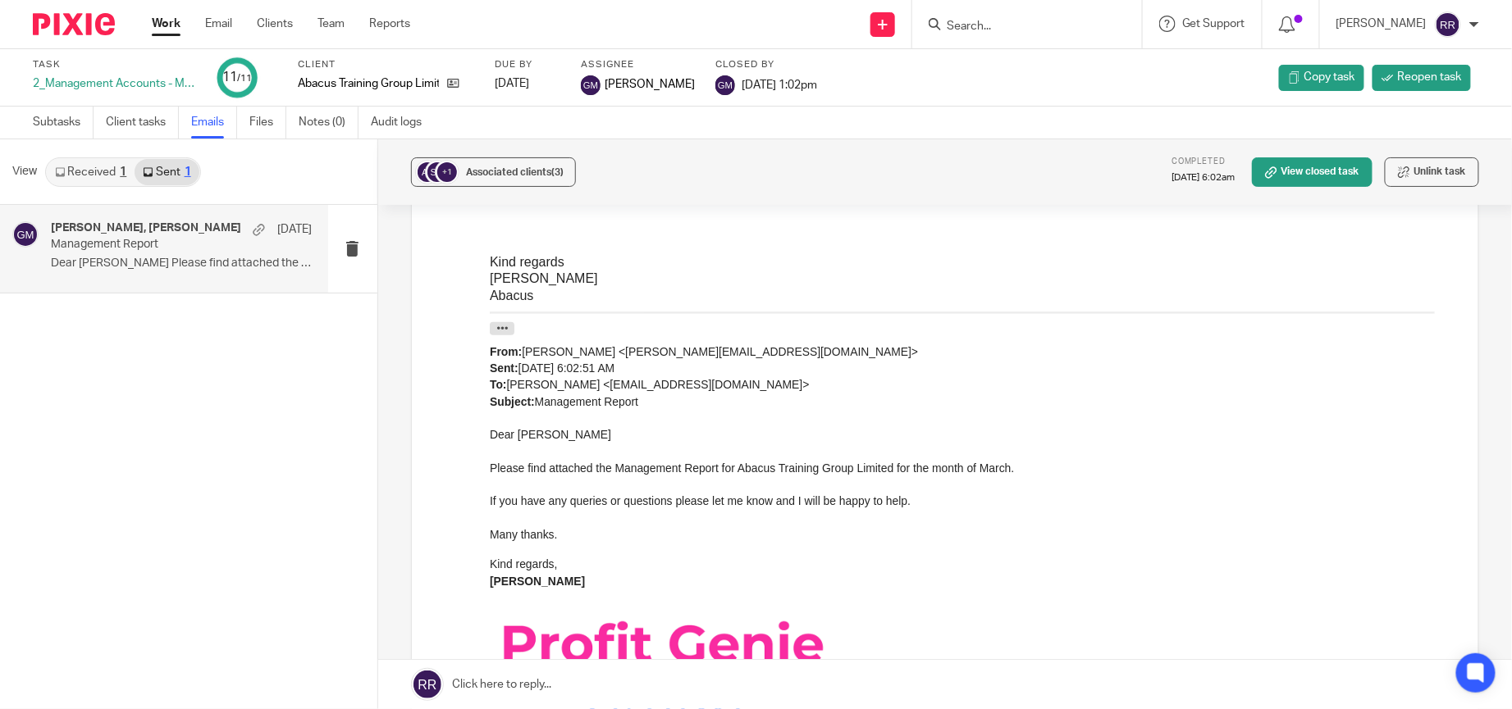
scroll to position [615, 0]
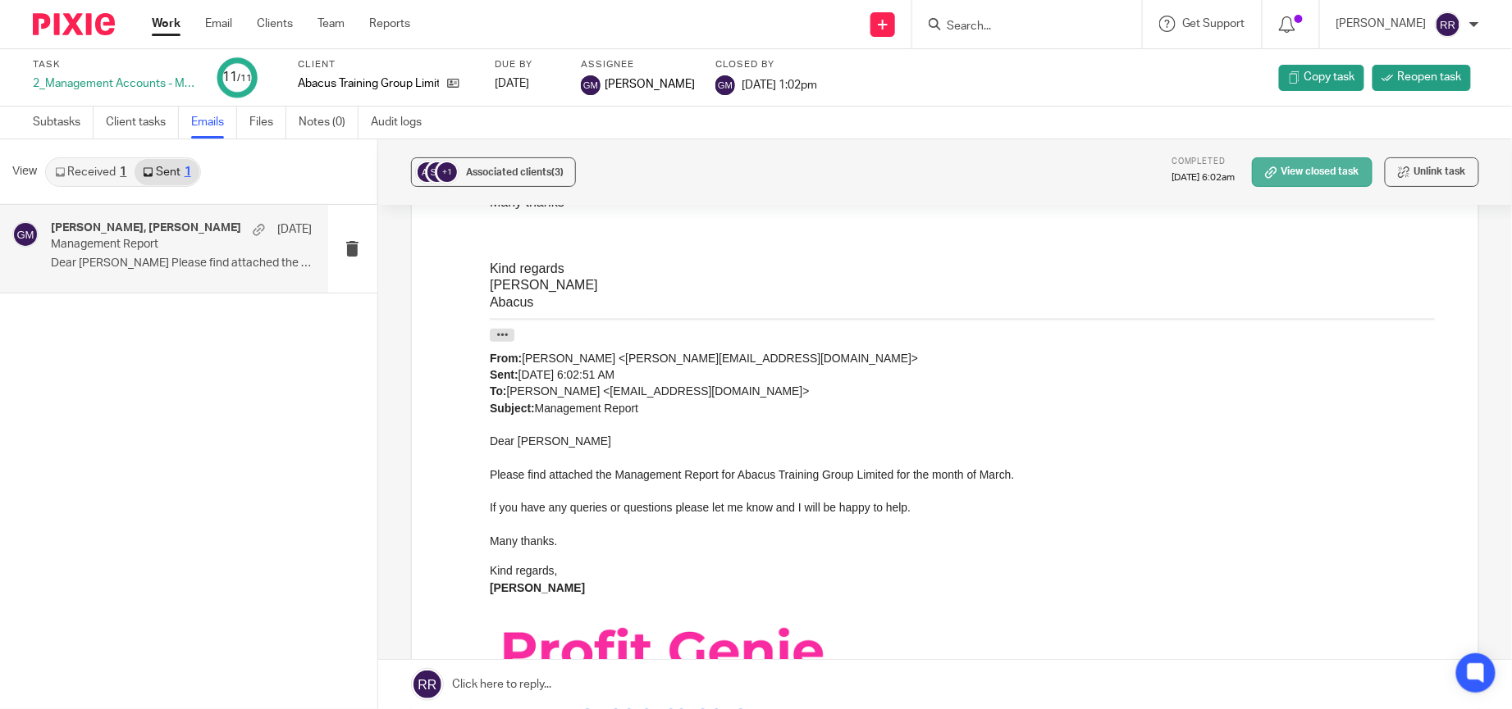
click at [1329, 177] on link "View closed task" at bounding box center [1312, 172] width 121 height 30
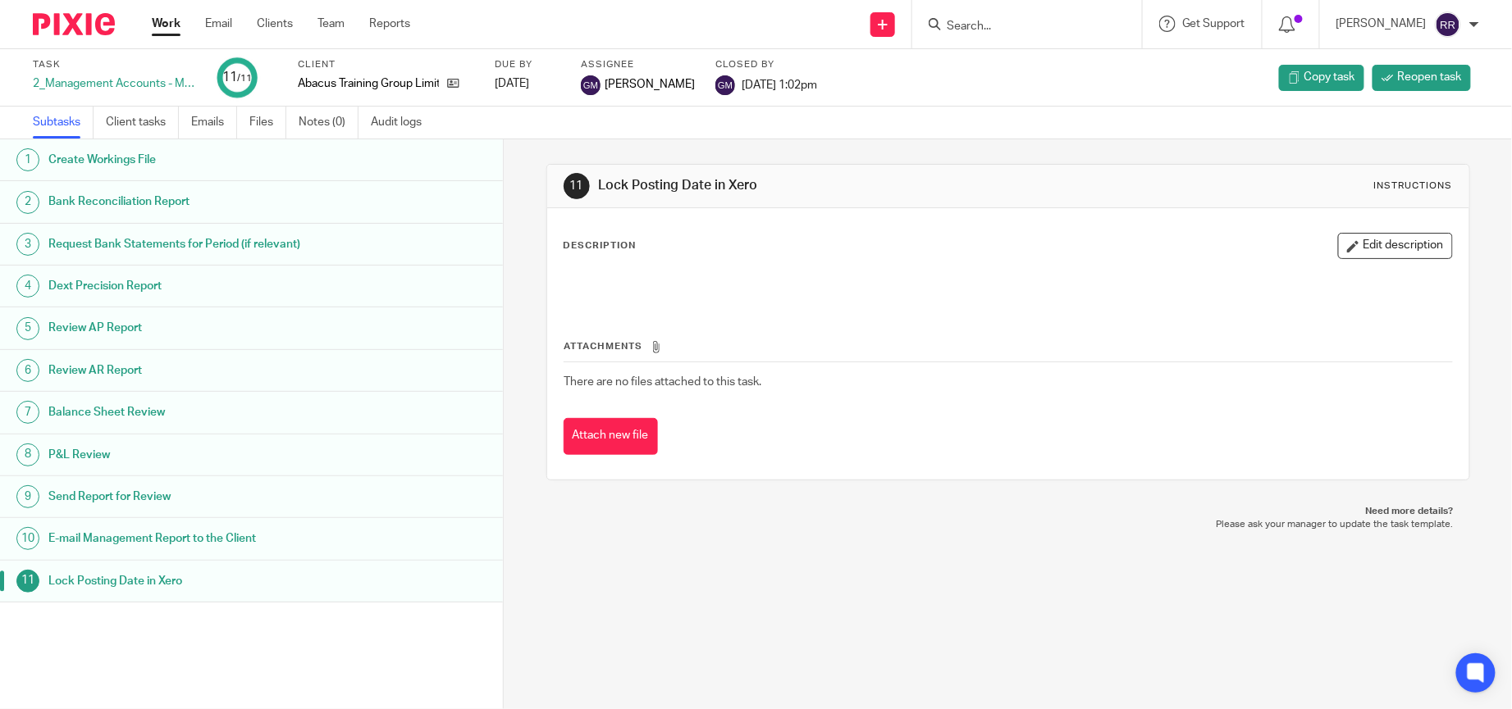
click at [353, 554] on link "10 E-mail Management Report to the Client" at bounding box center [251, 538] width 503 height 41
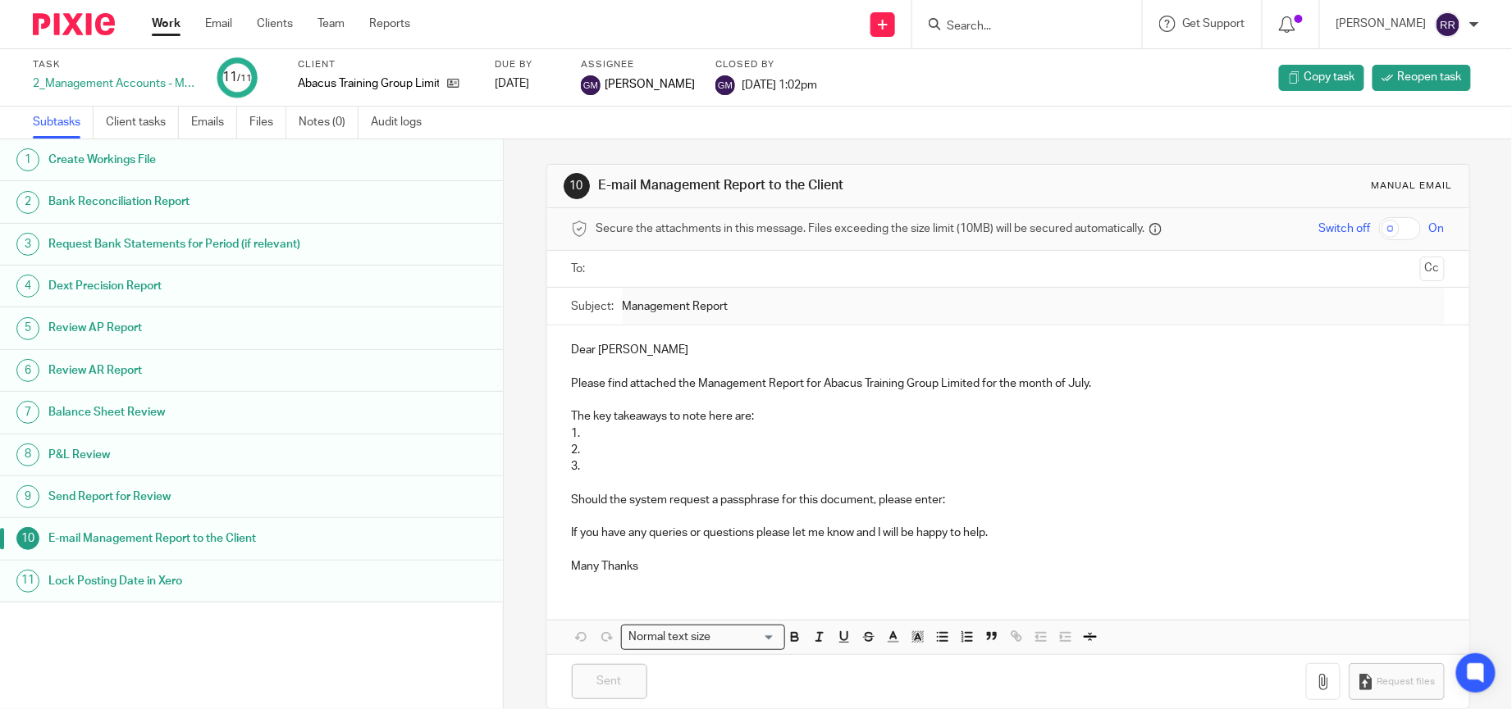
click at [313, 531] on h1 "E-mail Management Report to the Client" at bounding box center [194, 539] width 292 height 25
click at [244, 531] on h1 "E-mail Management Report to the Client" at bounding box center [194, 539] width 292 height 25
click at [200, 125] on link "Emails" at bounding box center [214, 123] width 46 height 32
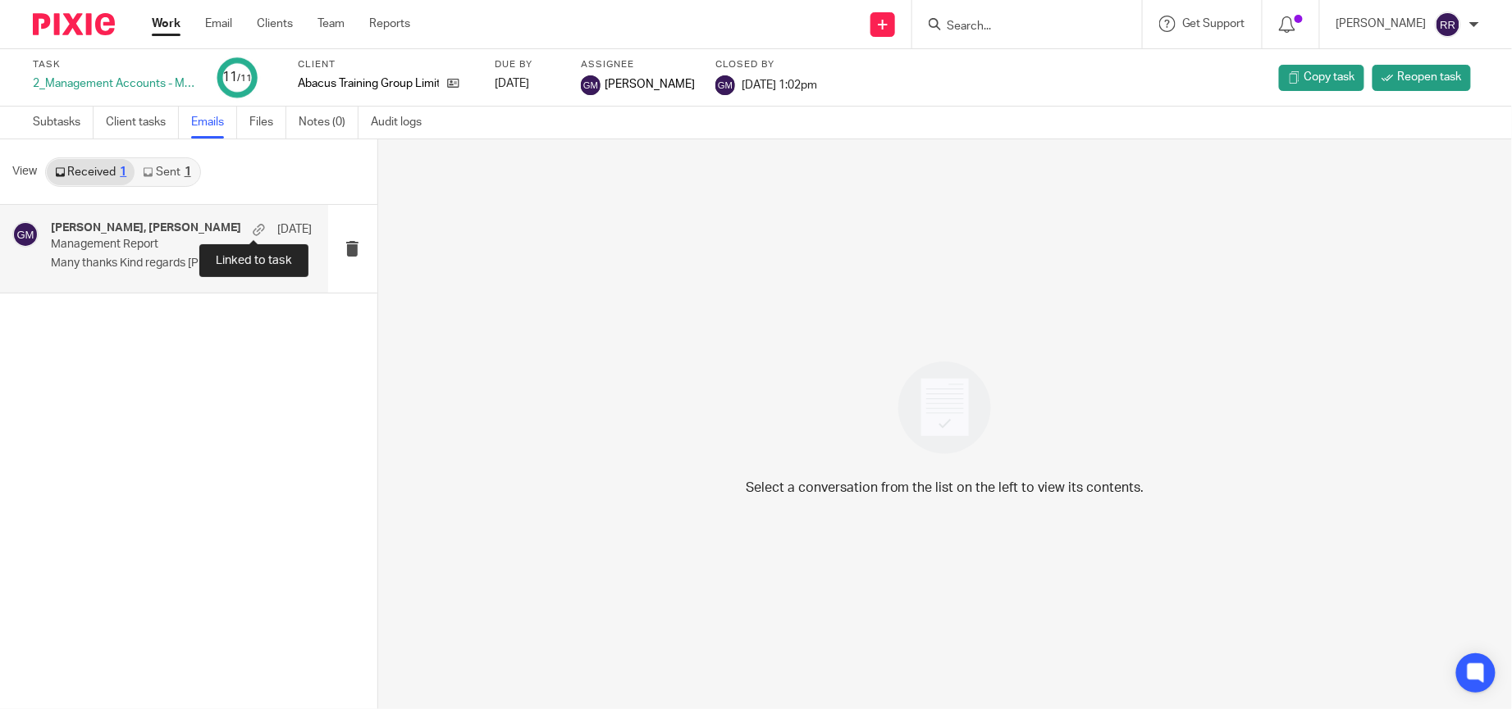
click at [254, 229] on div at bounding box center [259, 230] width 12 height 12
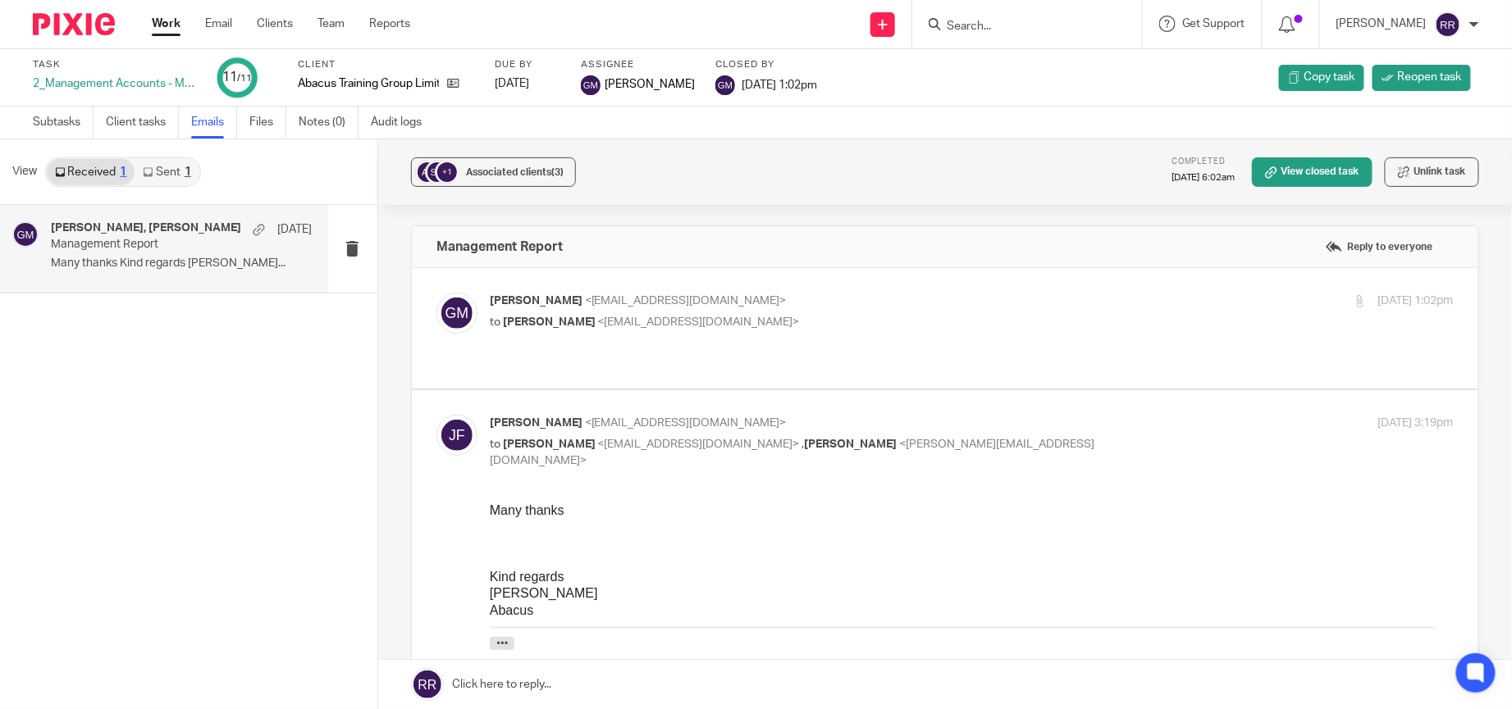
click at [1353, 295] on div at bounding box center [1359, 301] width 12 height 12
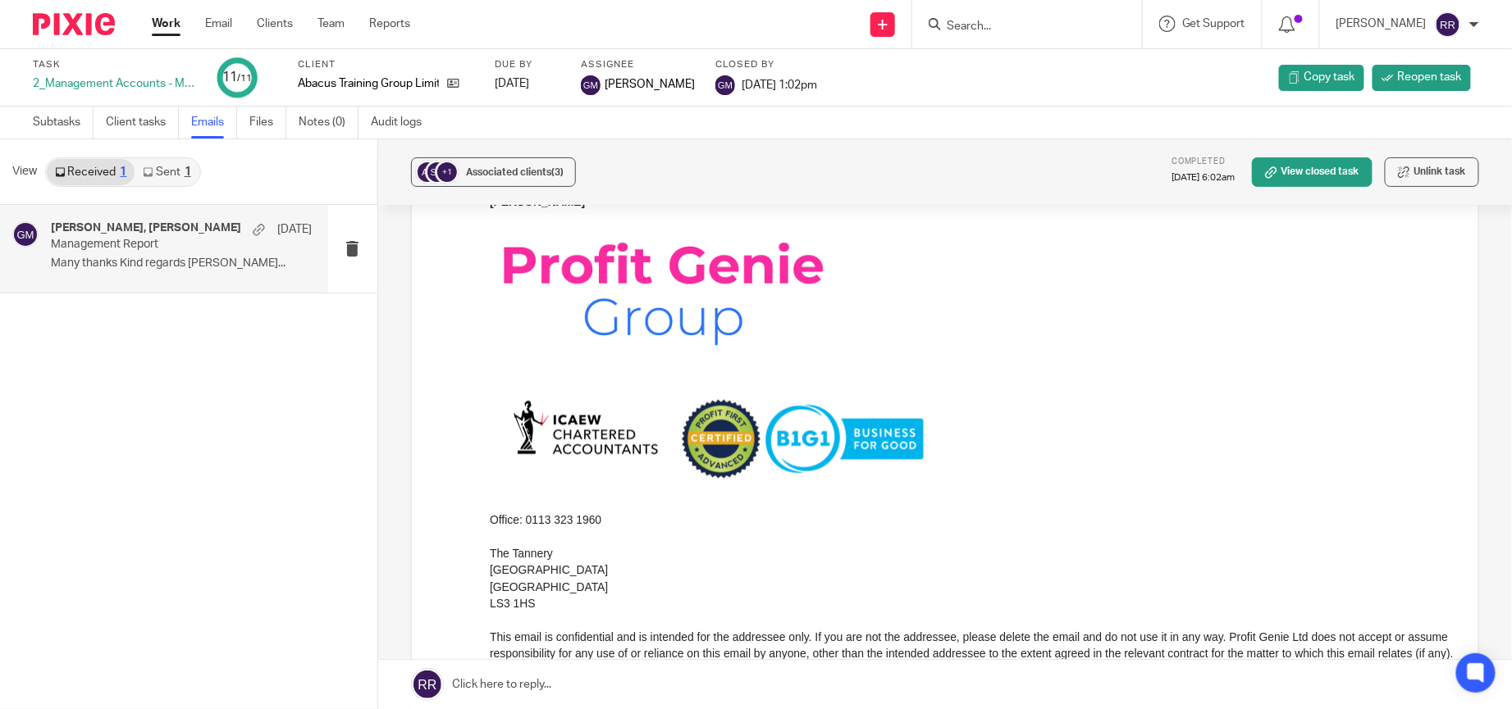
scroll to position [731, 0]
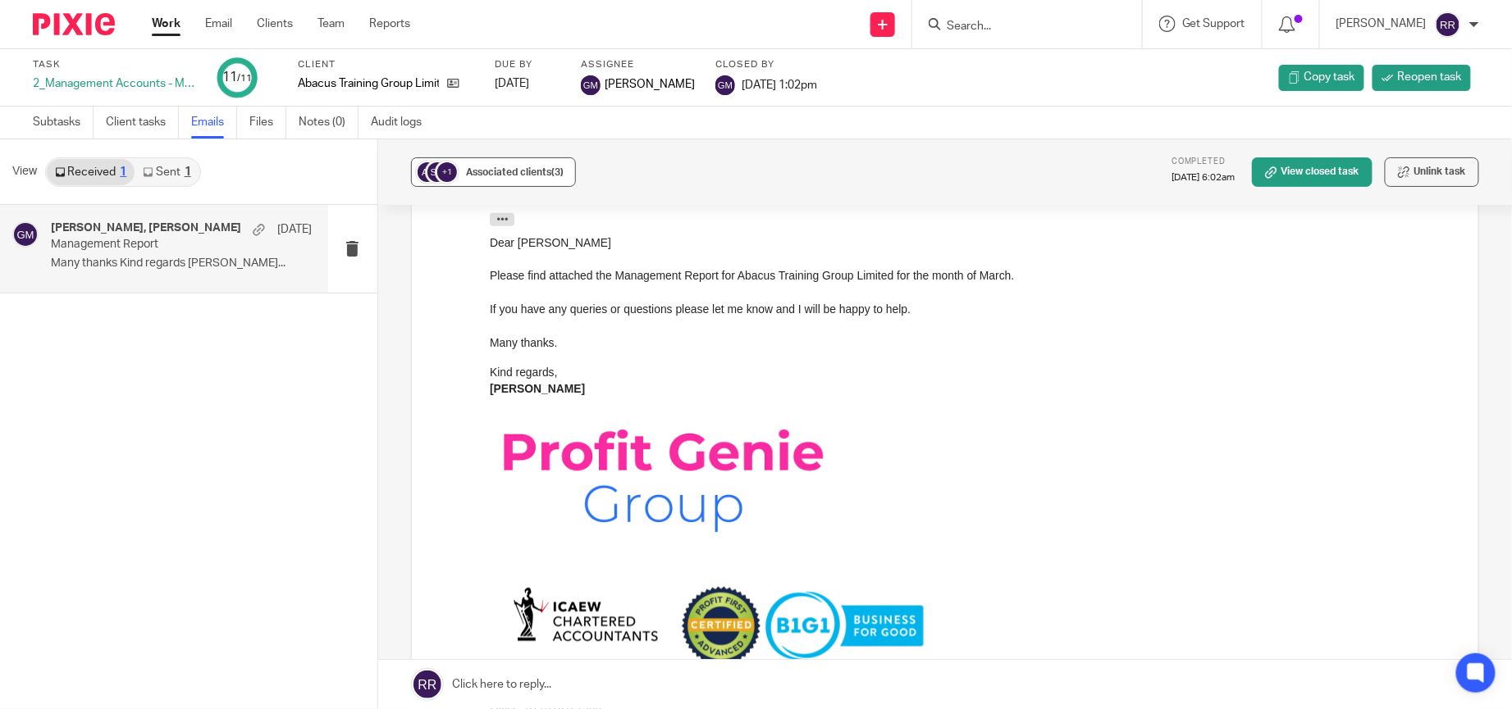
click at [525, 175] on span "Associated clients (3)" at bounding box center [515, 172] width 98 height 10
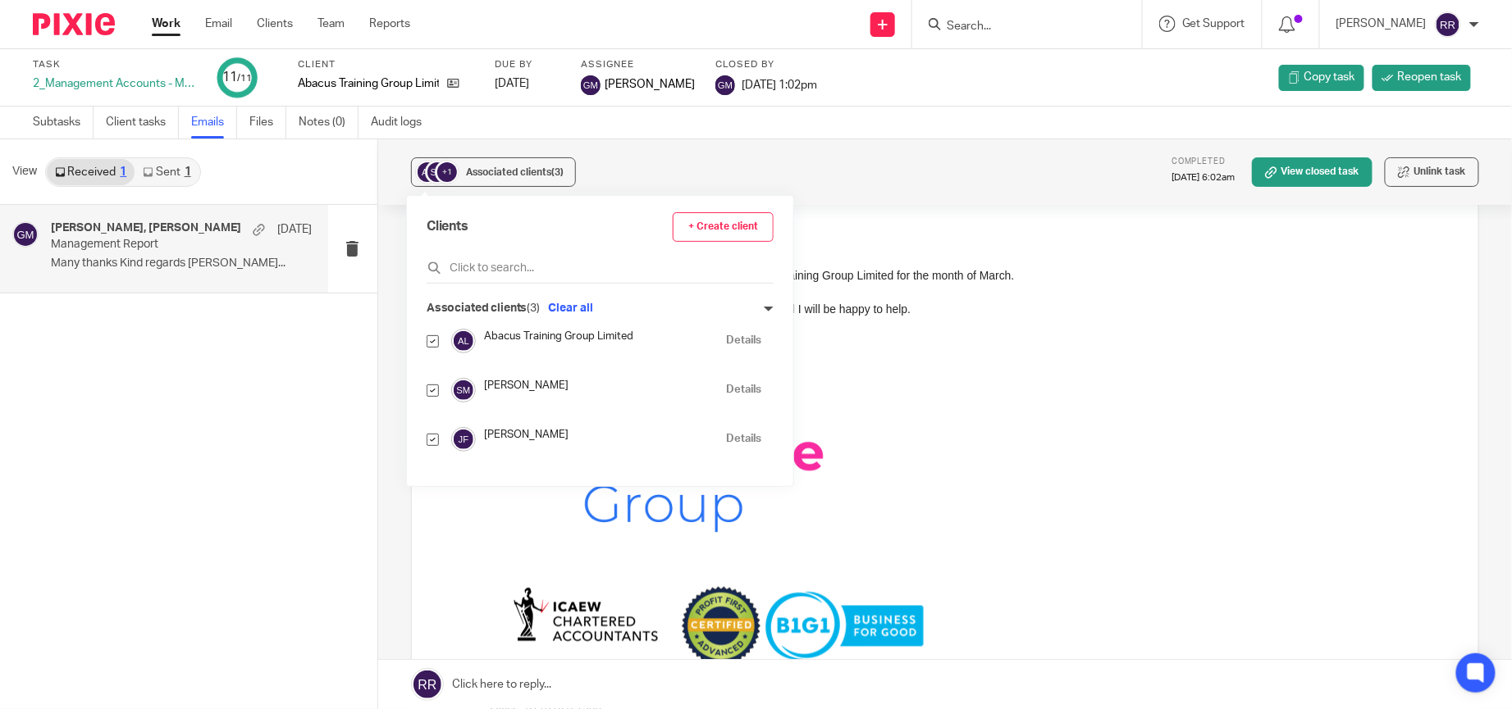
click at [1226, 509] on p at bounding box center [971, 480] width 964 height 134
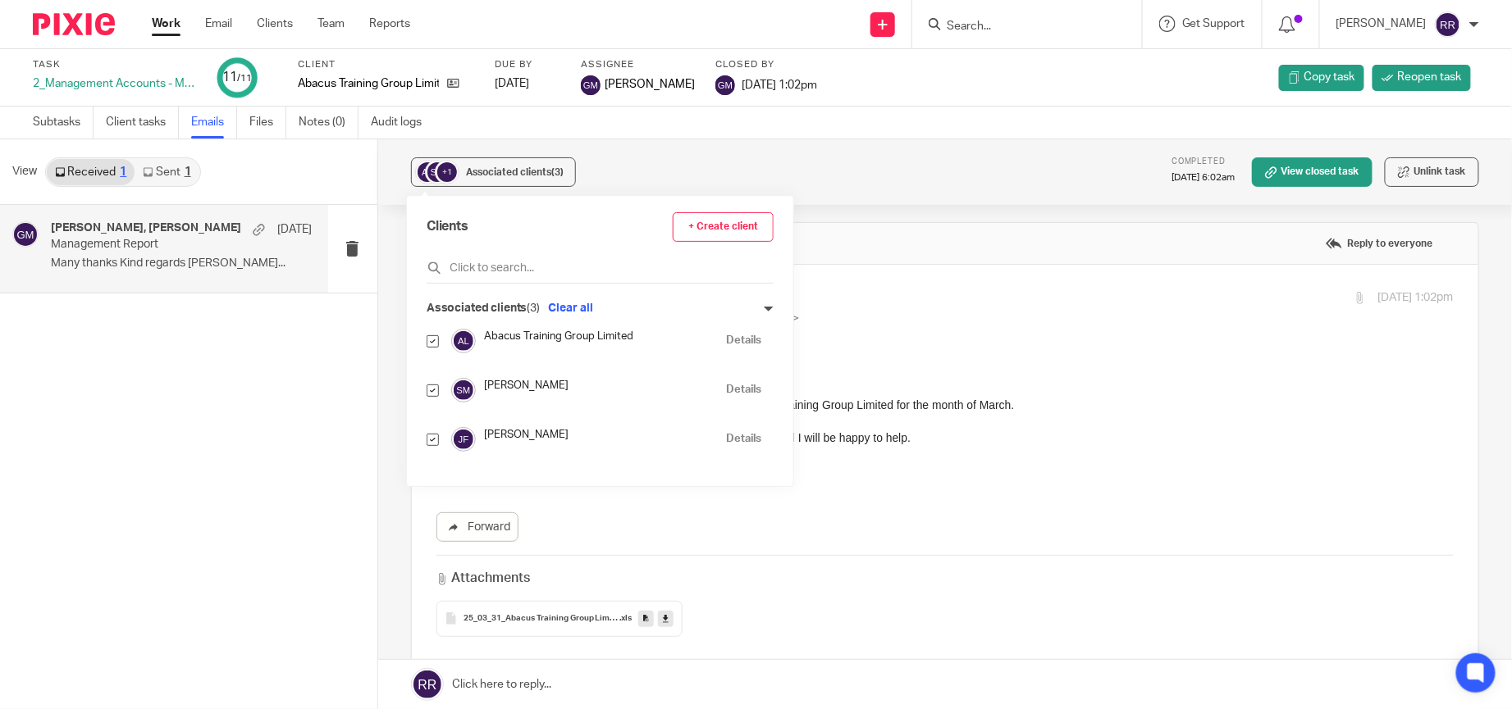
scroll to position [0, 0]
click at [732, 300] on div "Associated clients (3) Clear all" at bounding box center [600, 308] width 347 height 17
click at [764, 310] on icon at bounding box center [769, 309] width 10 height 10
click at [988, 327] on p "to John Fields <johnf@abacustraininggroup.co.uk>" at bounding box center [811, 322] width 643 height 17
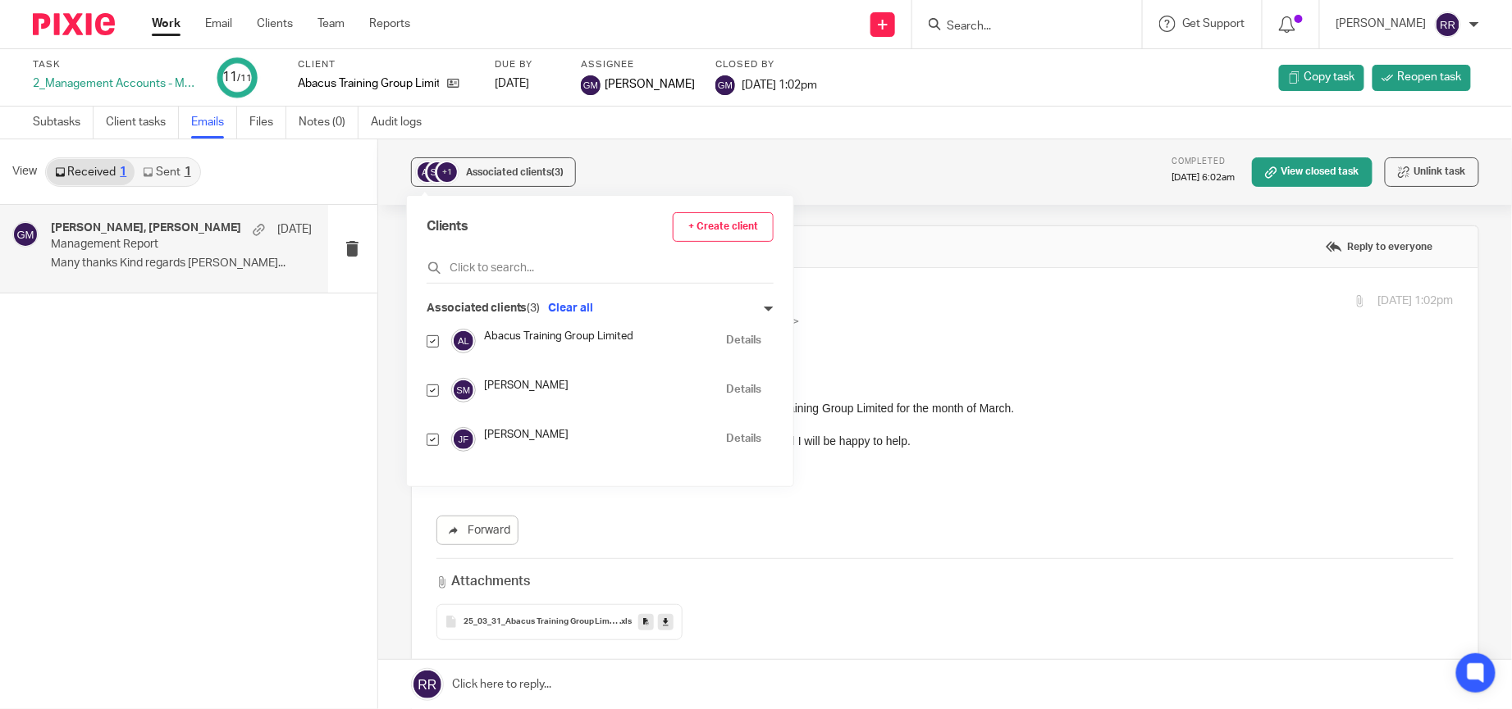
checkbox input "false"
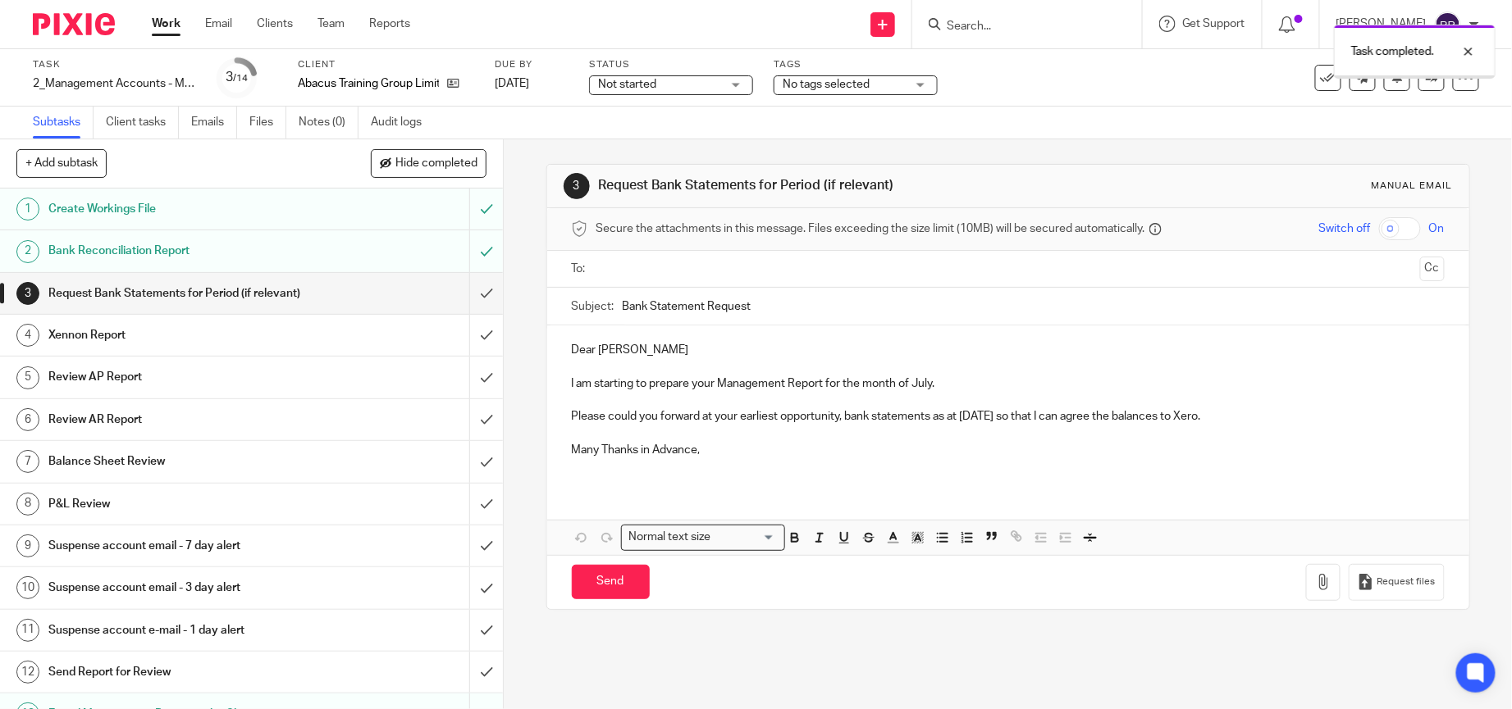
click at [455, 307] on input "submit" at bounding box center [251, 293] width 503 height 41
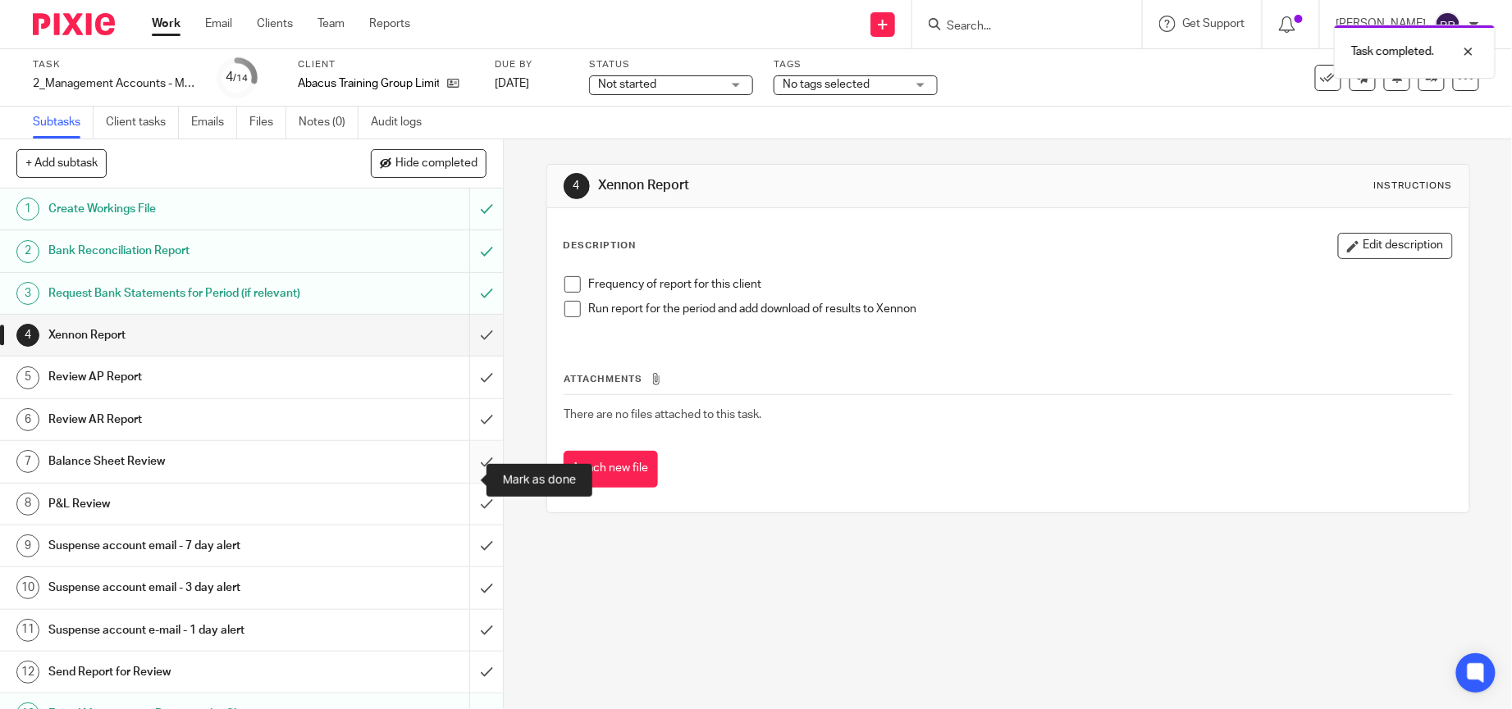
click at [463, 482] on input "submit" at bounding box center [251, 461] width 503 height 41
click at [458, 513] on input "submit" at bounding box center [251, 504] width 503 height 41
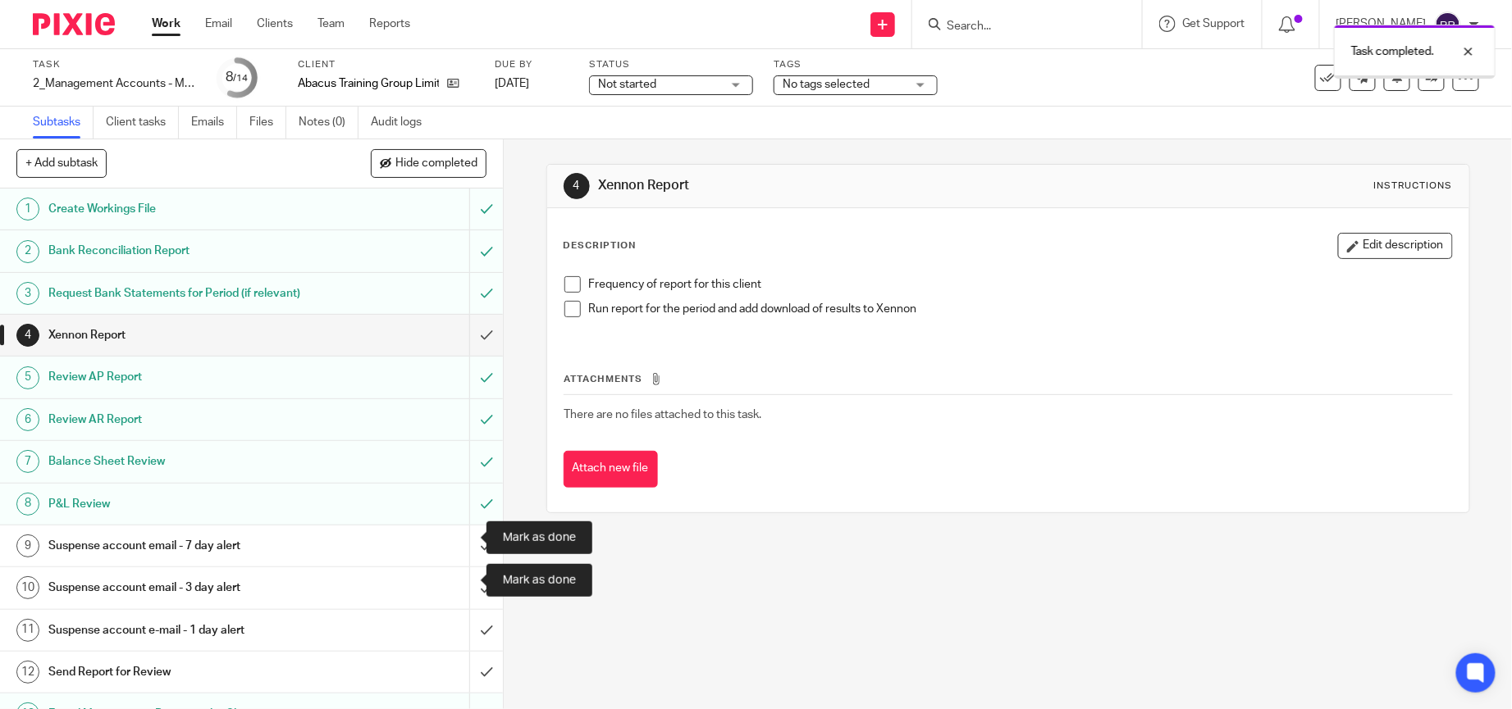
scroll to position [88, 0]
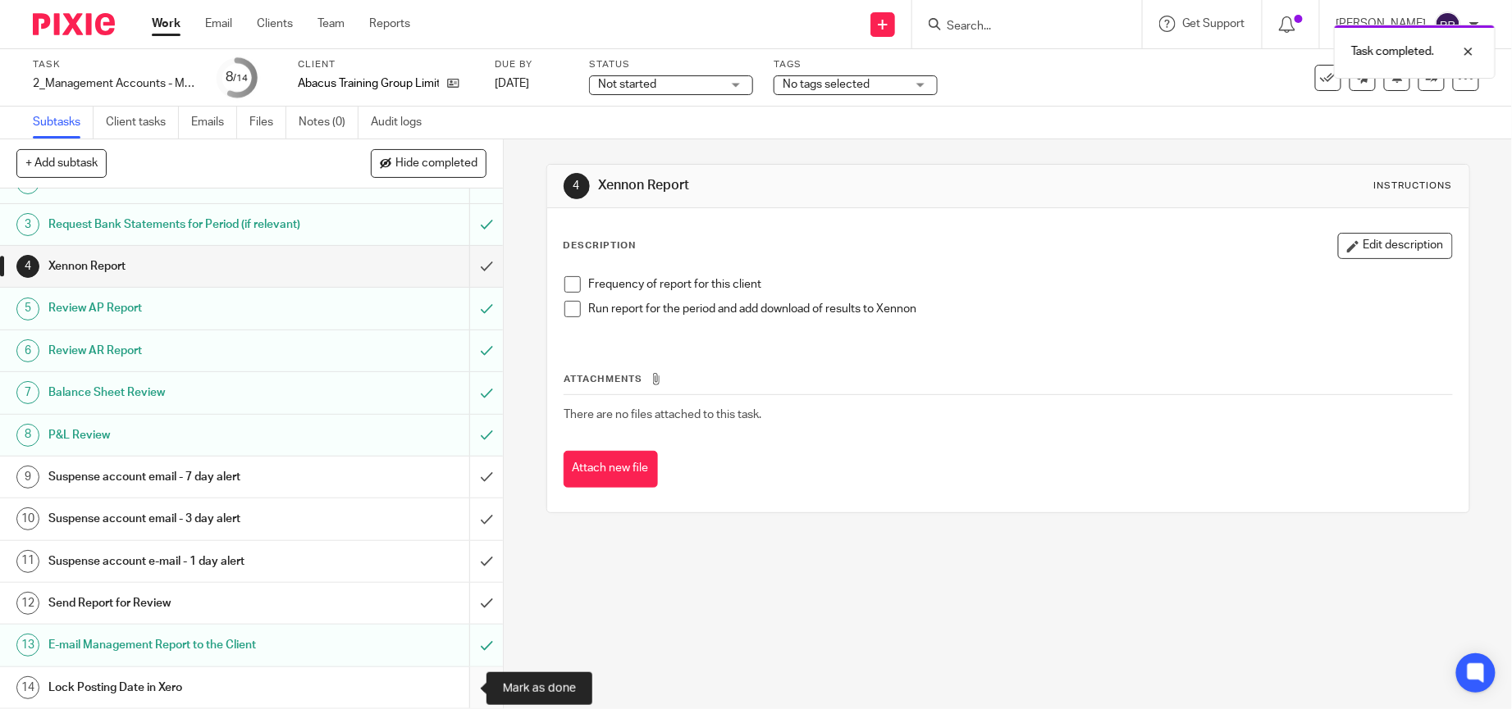
click at [464, 687] on input "submit" at bounding box center [251, 688] width 503 height 41
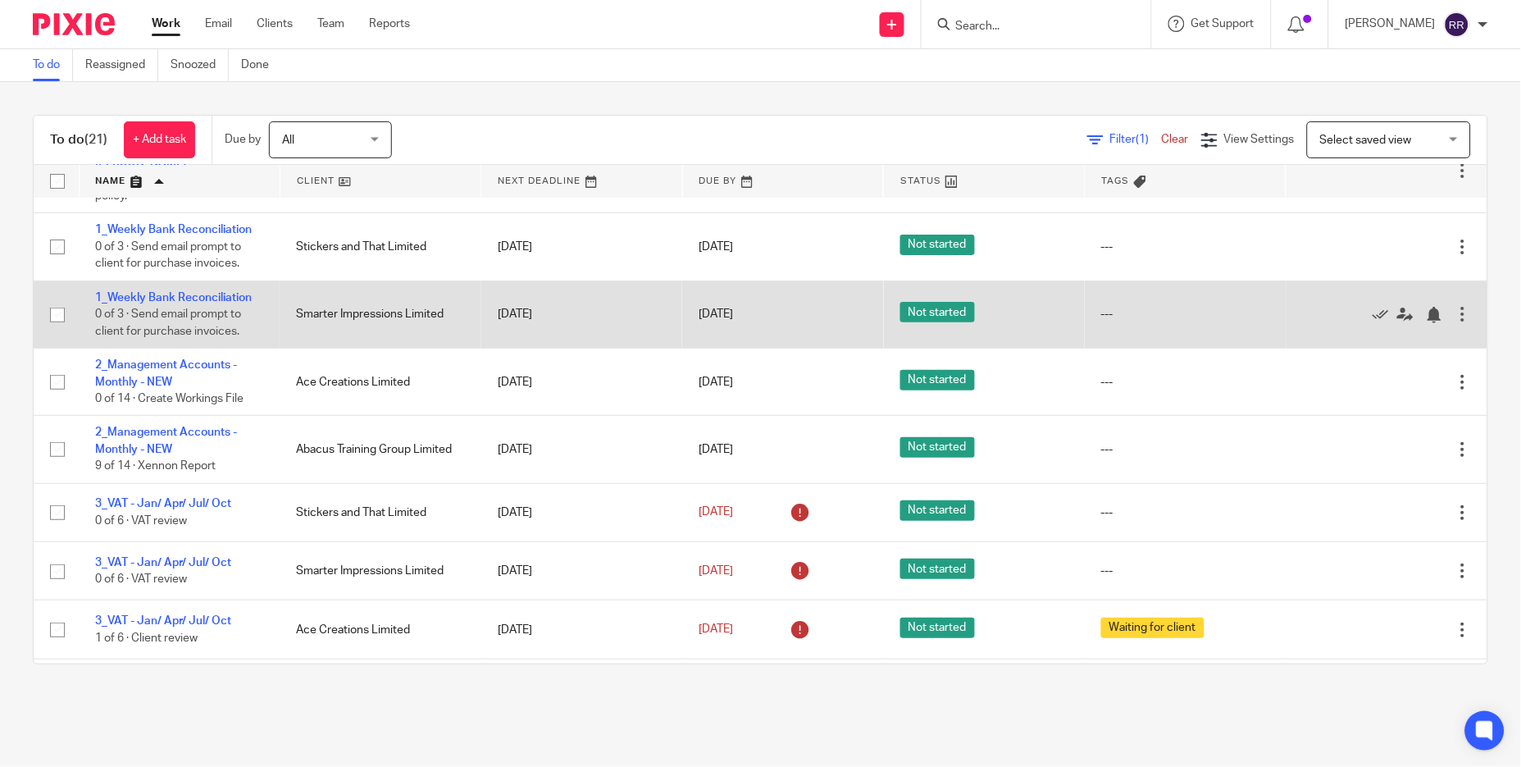
scroll to position [123, 0]
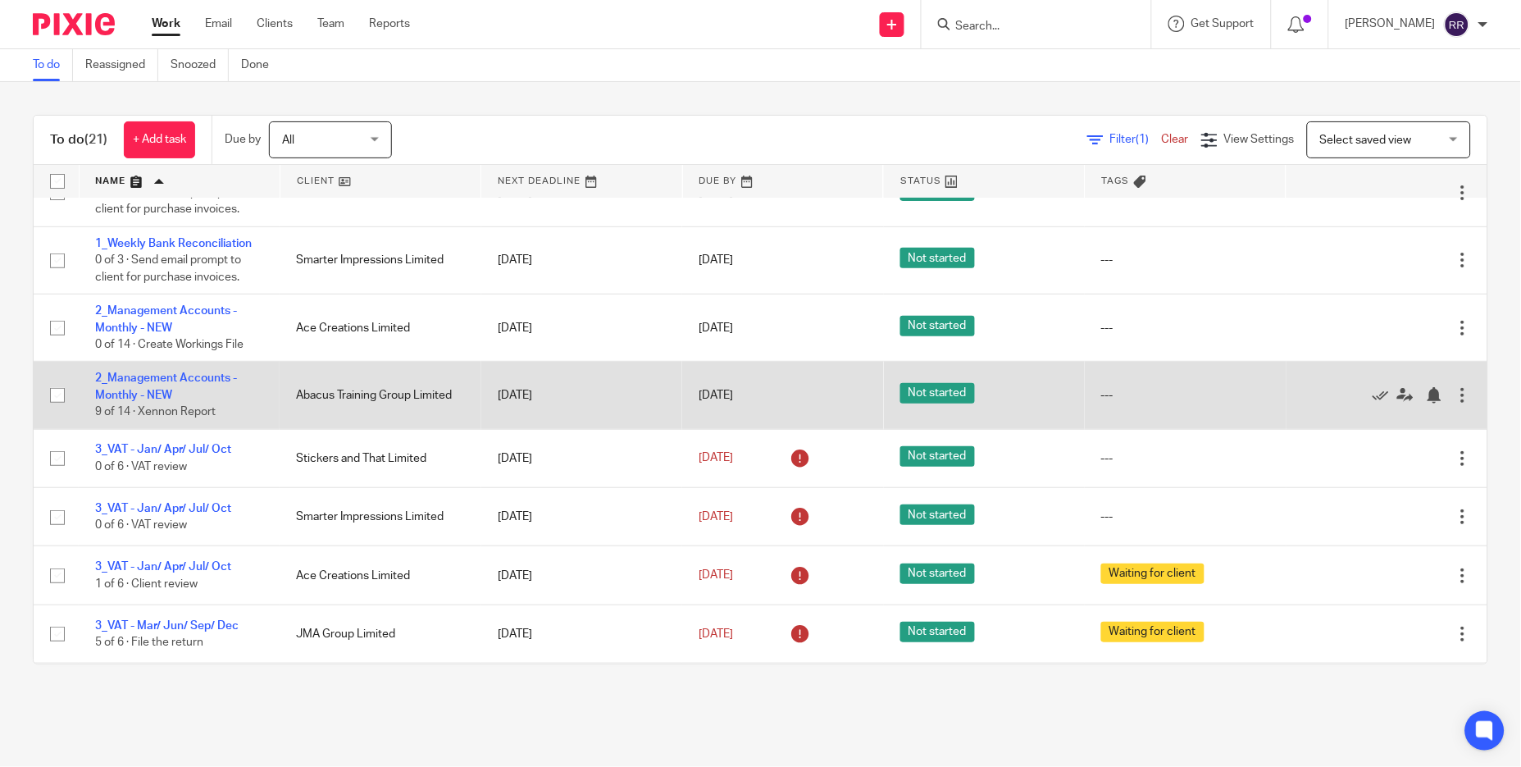
click at [162, 387] on td "2_Management Accounts - Monthly - NEW 9 of 14 · Xennon Report" at bounding box center [179, 395] width 201 height 67
click at [176, 401] on td "2_Management Accounts - Monthly - NEW 9 of 14 · Xennon Report" at bounding box center [179, 395] width 201 height 67
click at [171, 396] on link "2_Management Accounts - Monthly - NEW" at bounding box center [166, 386] width 142 height 28
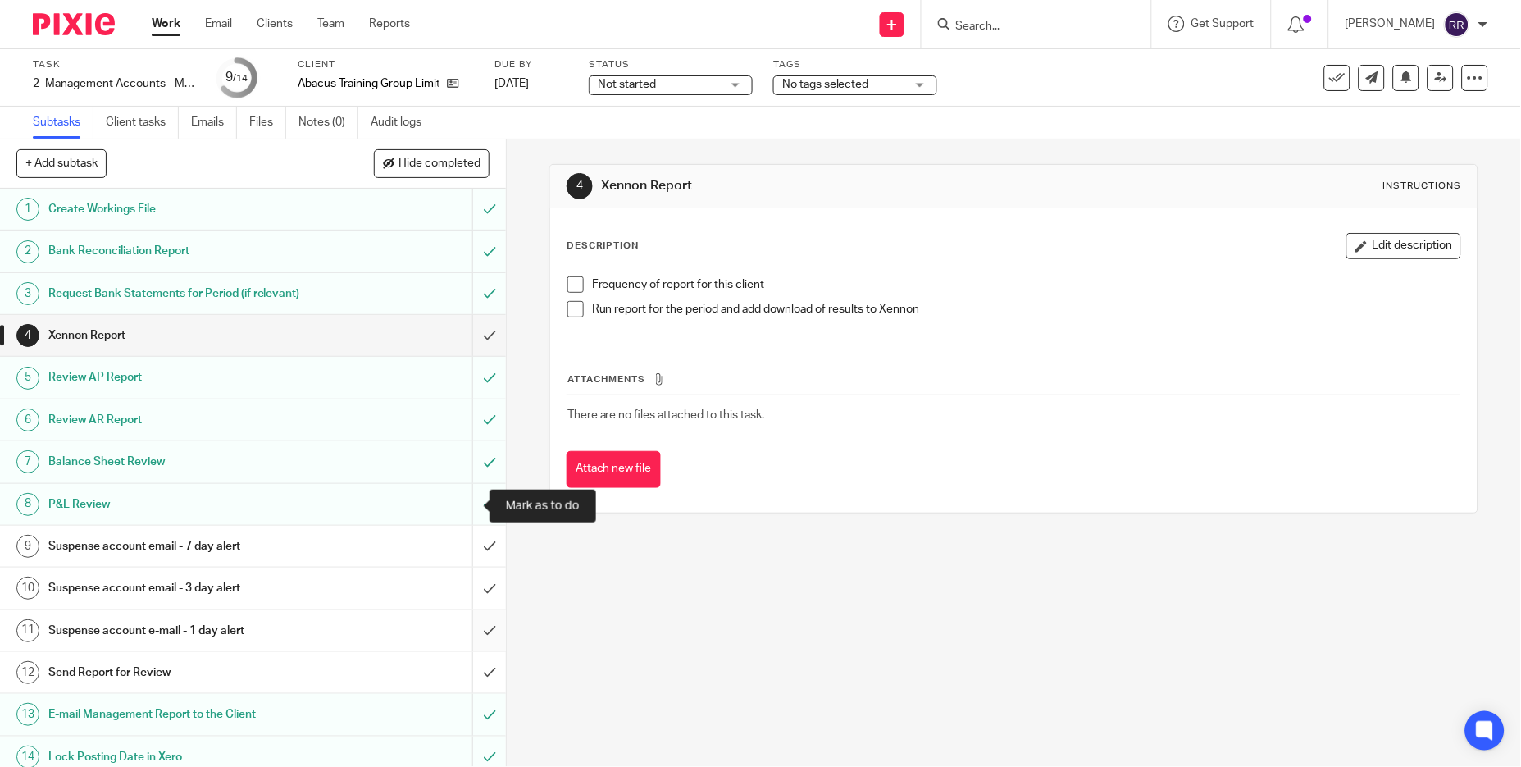
scroll to position [14, 0]
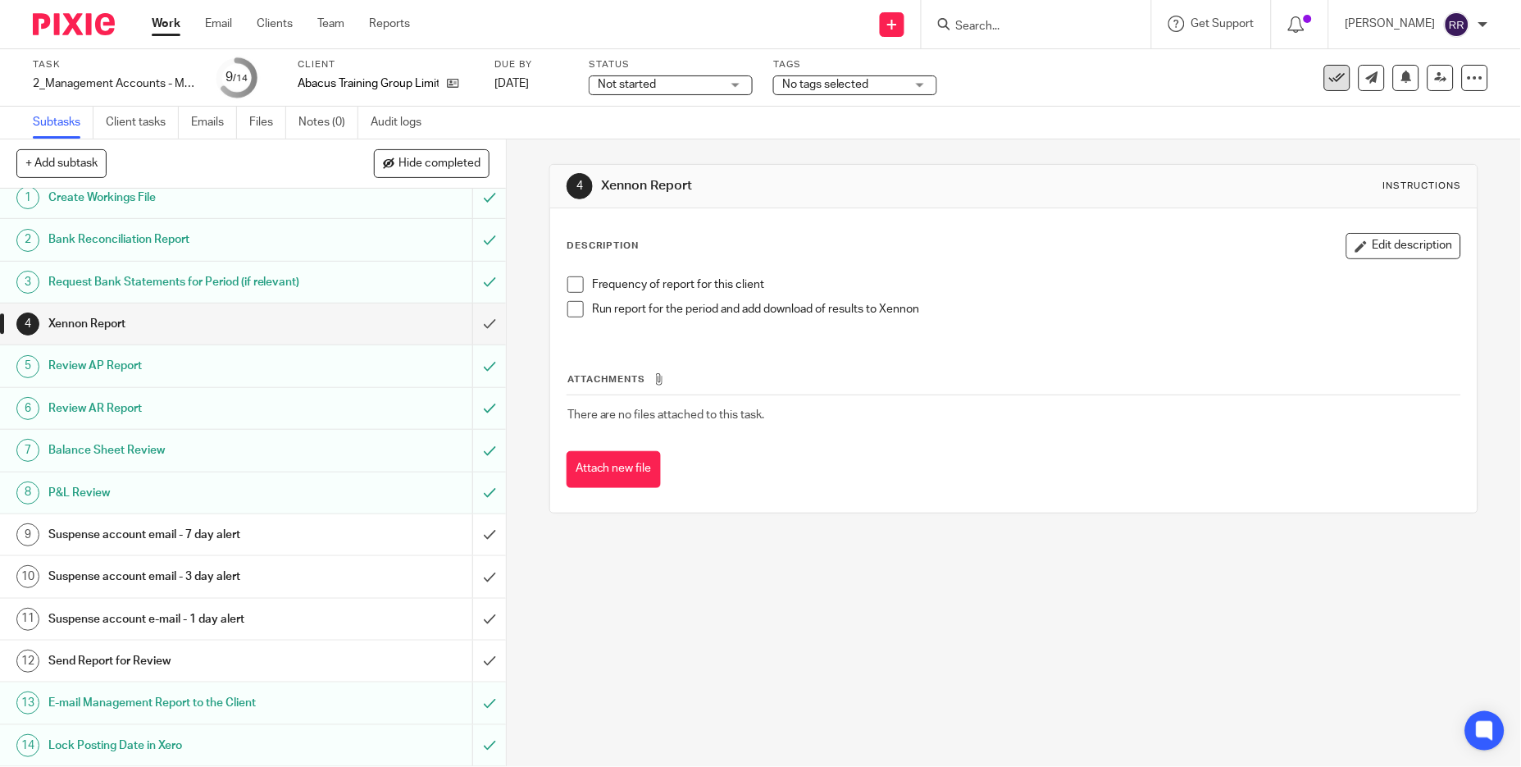
click at [1330, 84] on icon at bounding box center [1338, 78] width 16 height 16
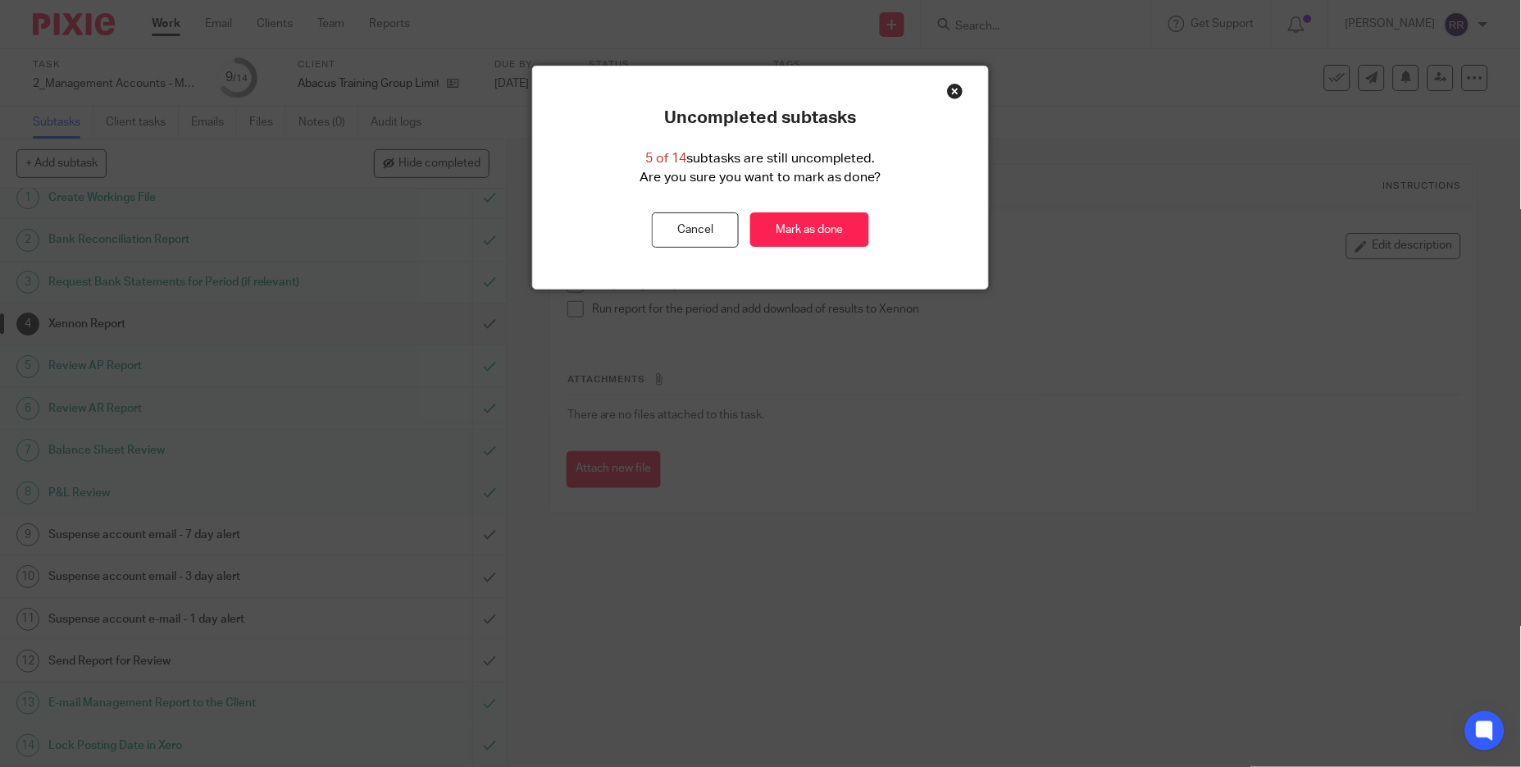
click at [947, 95] on div "Close this dialog window" at bounding box center [955, 91] width 16 height 16
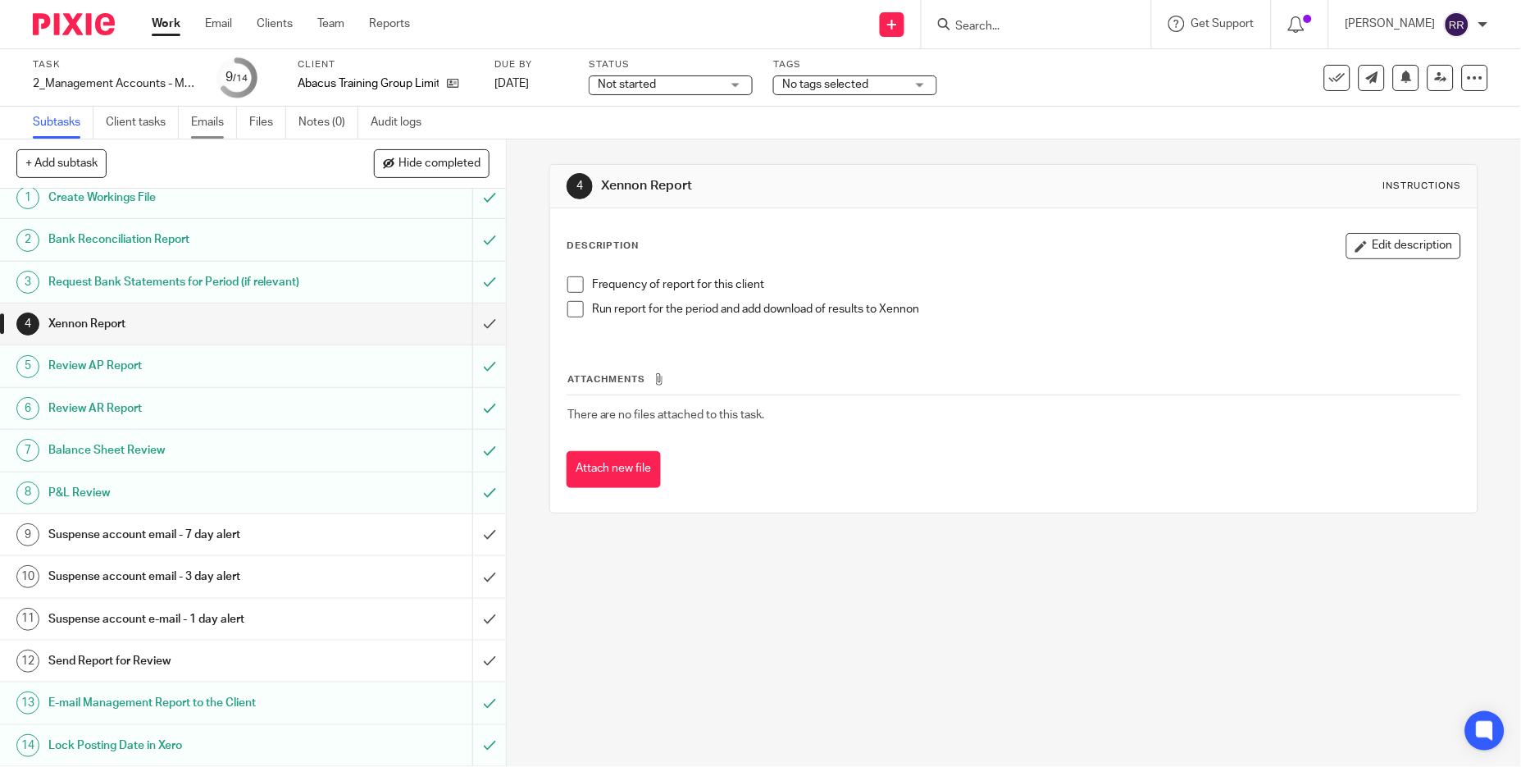
click at [214, 118] on link "Emails" at bounding box center [214, 123] width 46 height 32
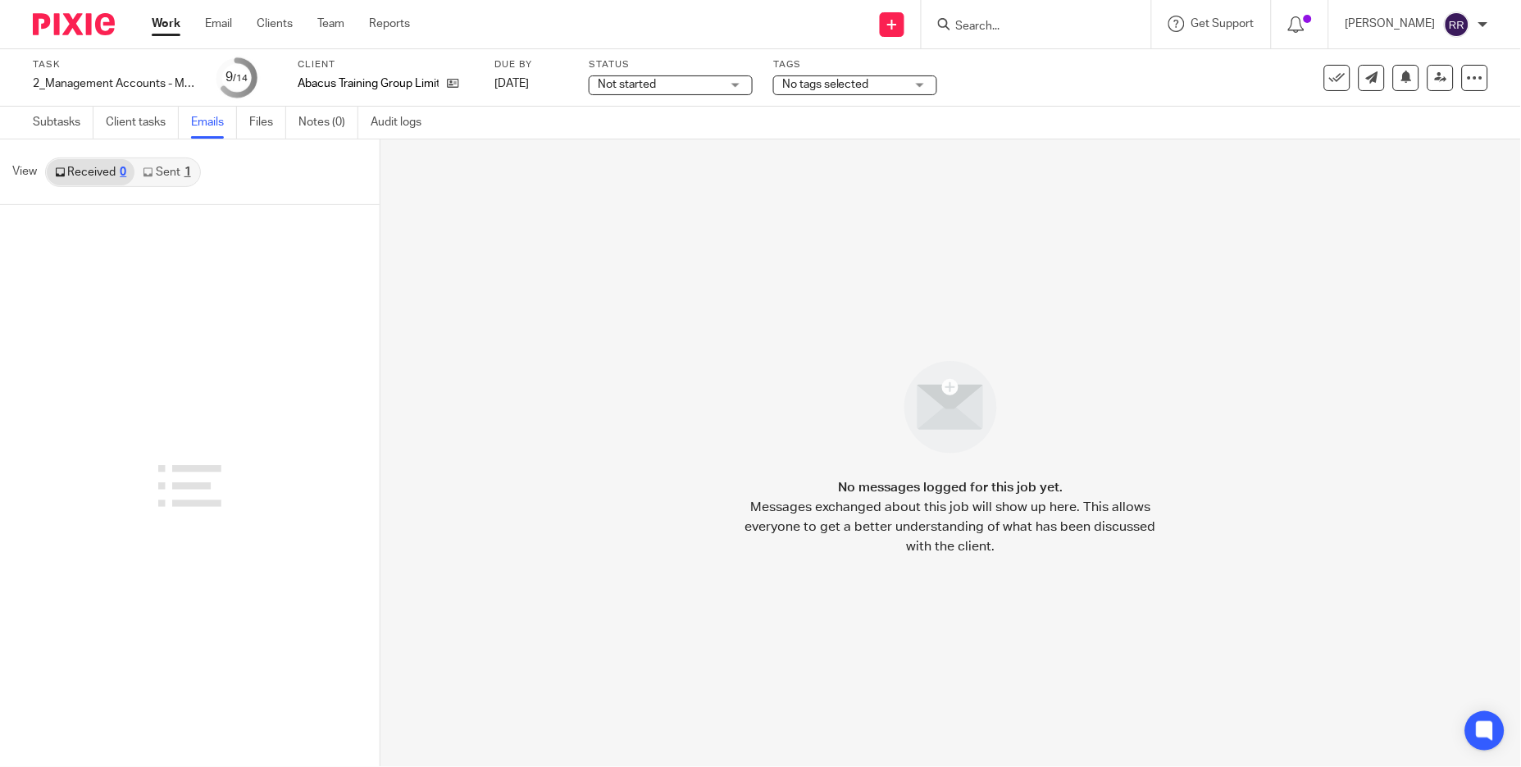
click at [180, 178] on link "Sent 1" at bounding box center [167, 172] width 64 height 26
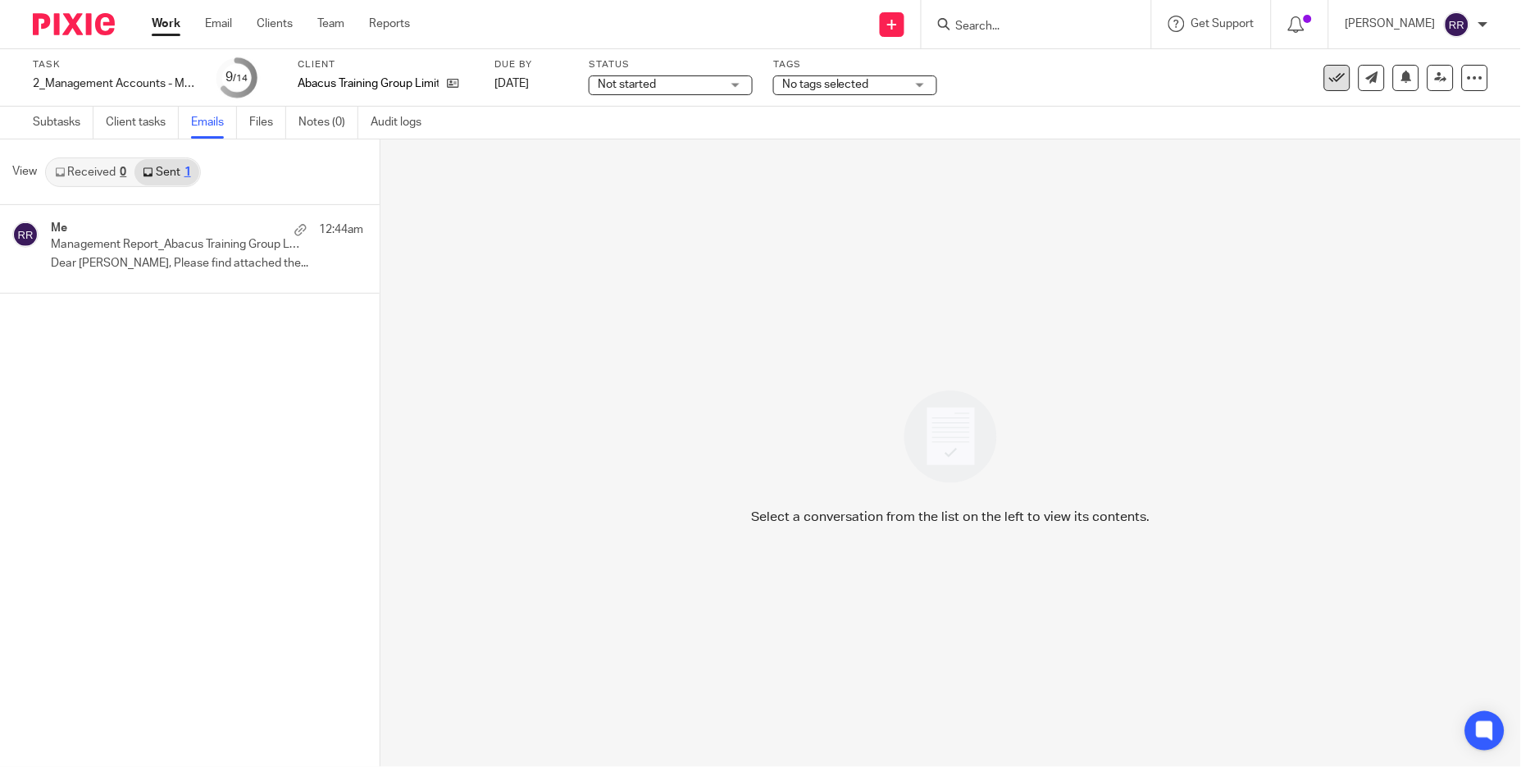
click at [1325, 85] on button at bounding box center [1338, 78] width 26 height 26
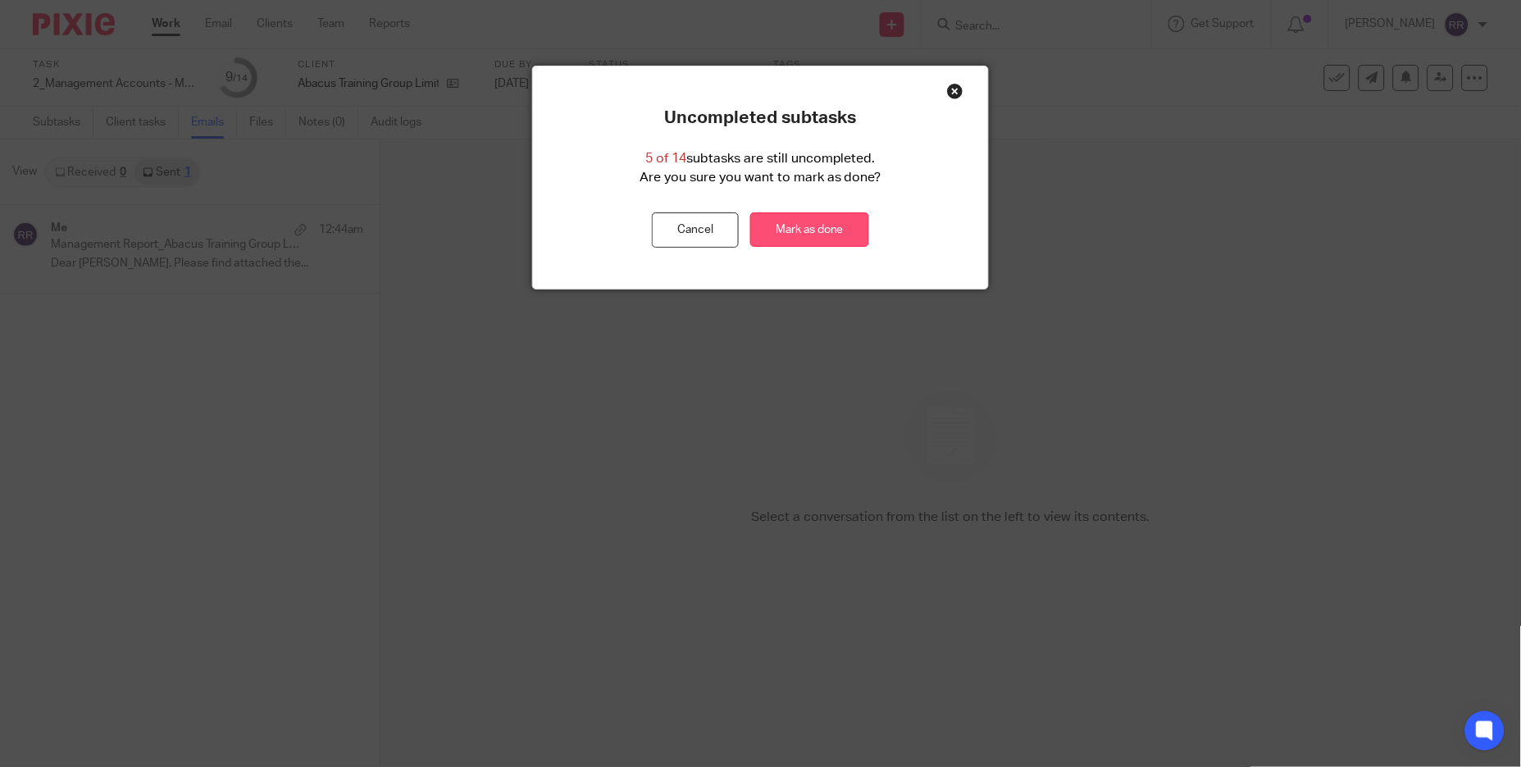
click at [810, 226] on link "Mark as done" at bounding box center [809, 229] width 119 height 35
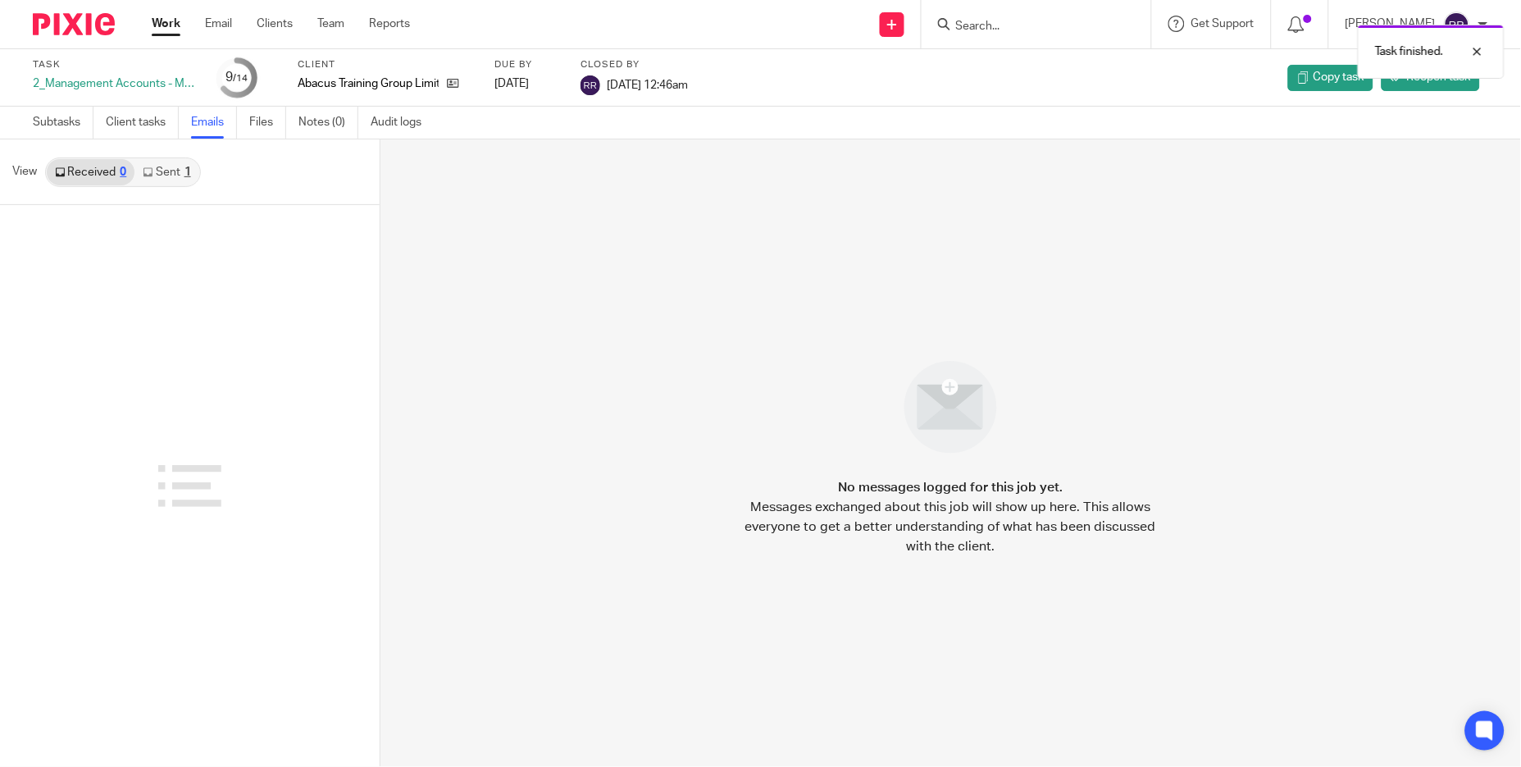
click at [148, 18] on div "Work Email Clients Team Reports Work Email Clients Team Reports Settings" at bounding box center [284, 24] width 299 height 48
click at [160, 22] on link "Work" at bounding box center [166, 24] width 29 height 16
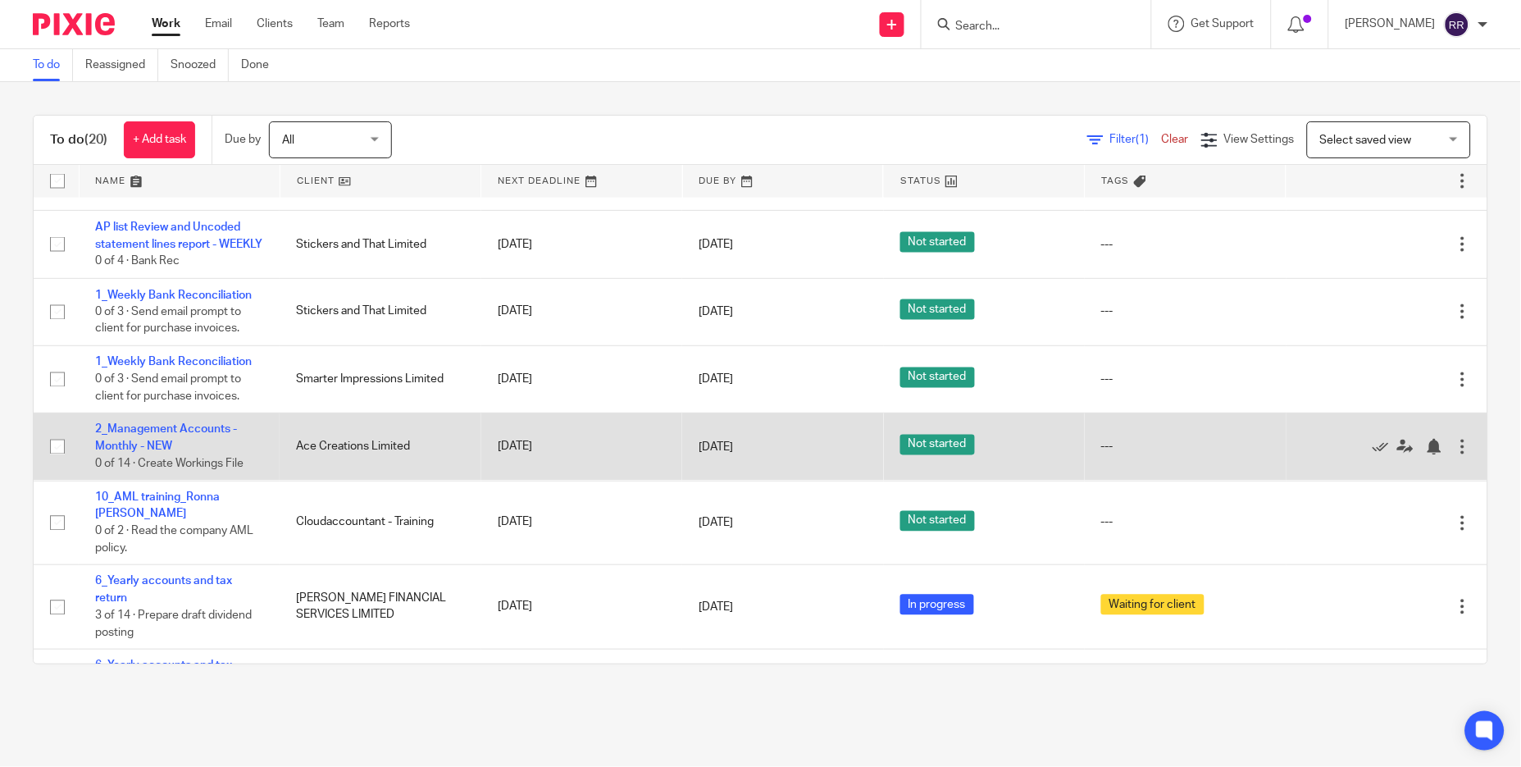
scroll to position [738, 0]
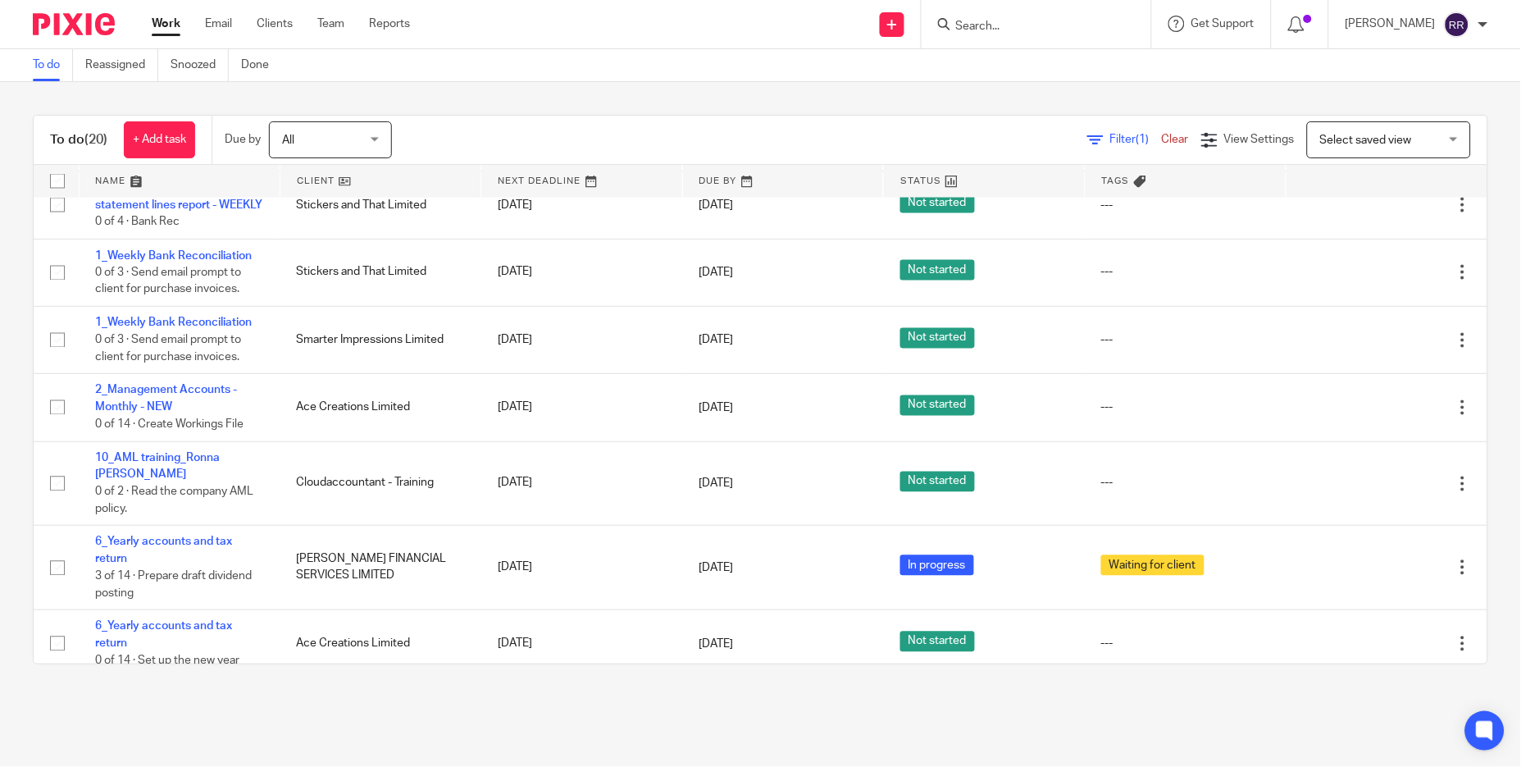
click at [755, 684] on div "To do (20) + Add task Due by All All [DATE] [DATE] This week Next week This mon…" at bounding box center [760, 389] width 1521 height 615
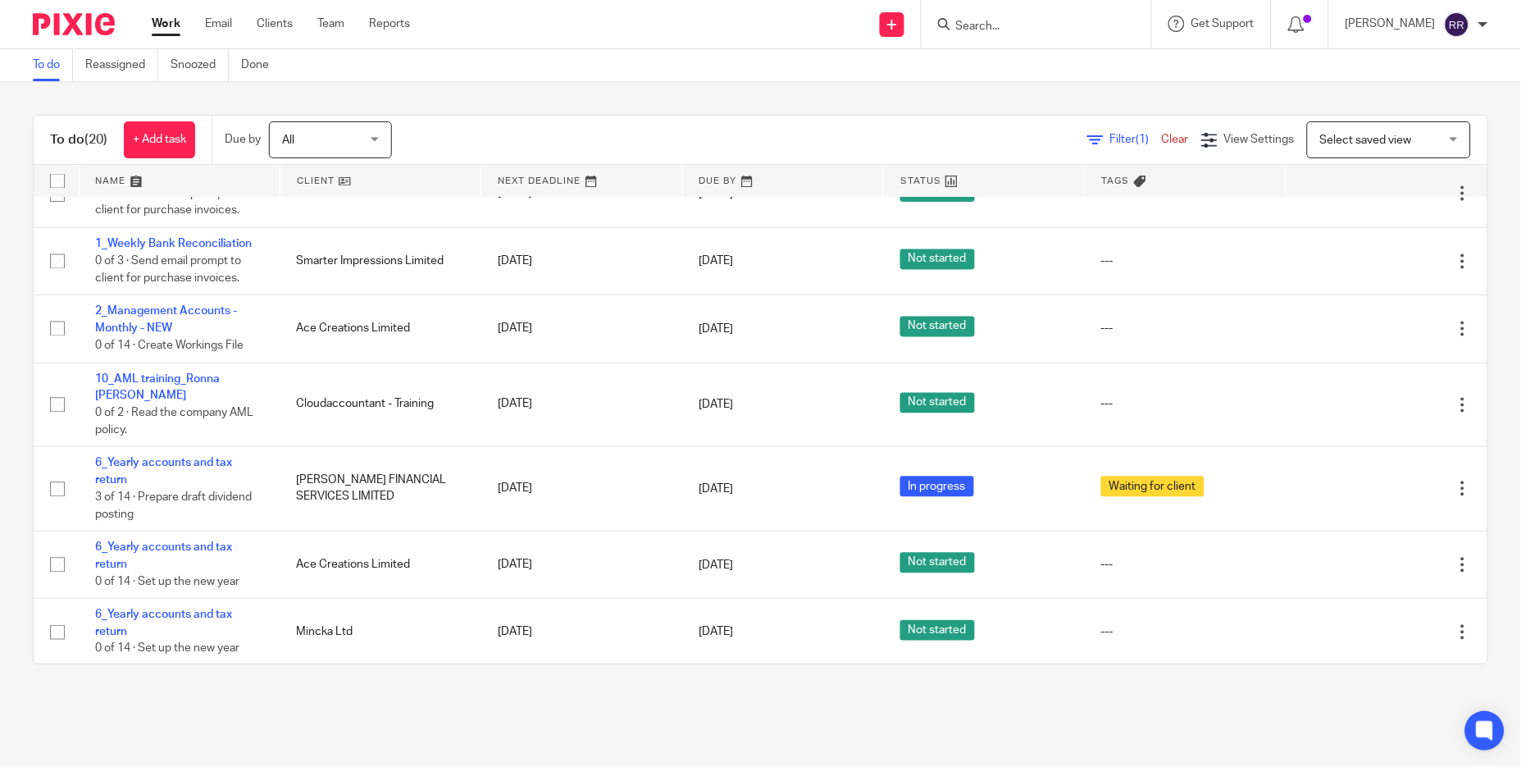
scroll to position [855, 0]
